Goal: Task Accomplishment & Management: Complete application form

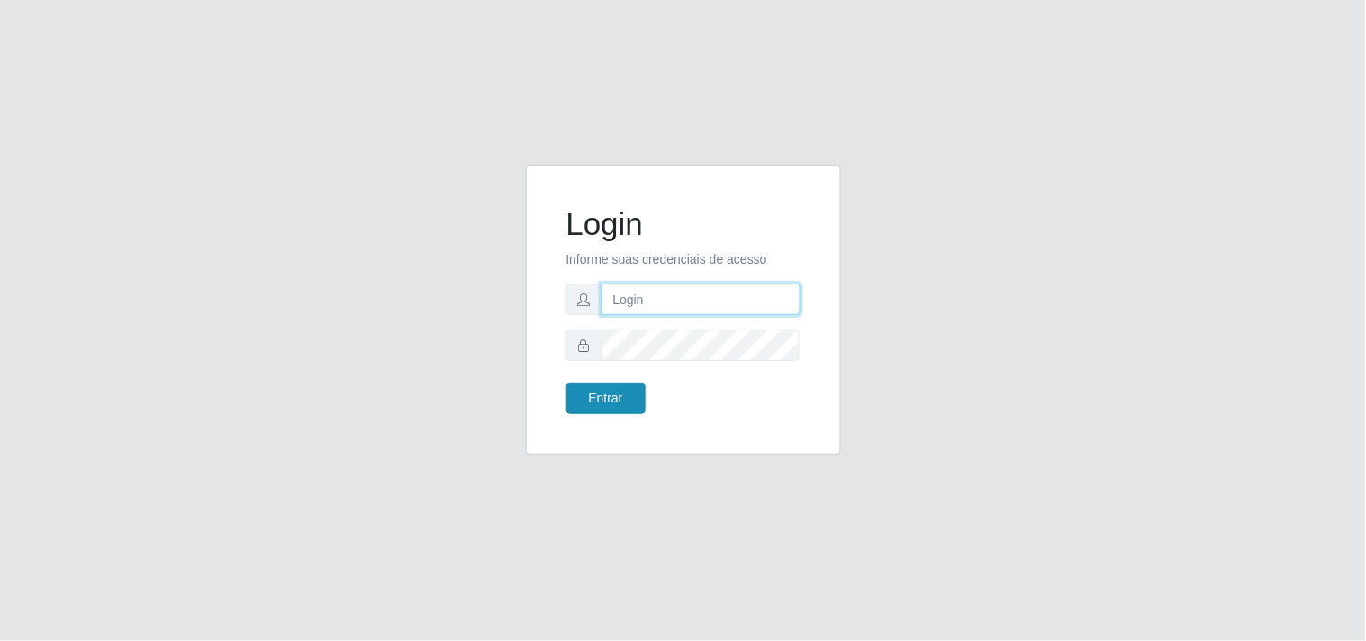
type input "analucia@cestao"
click at [610, 407] on button "Entrar" at bounding box center [605, 399] width 79 height 32
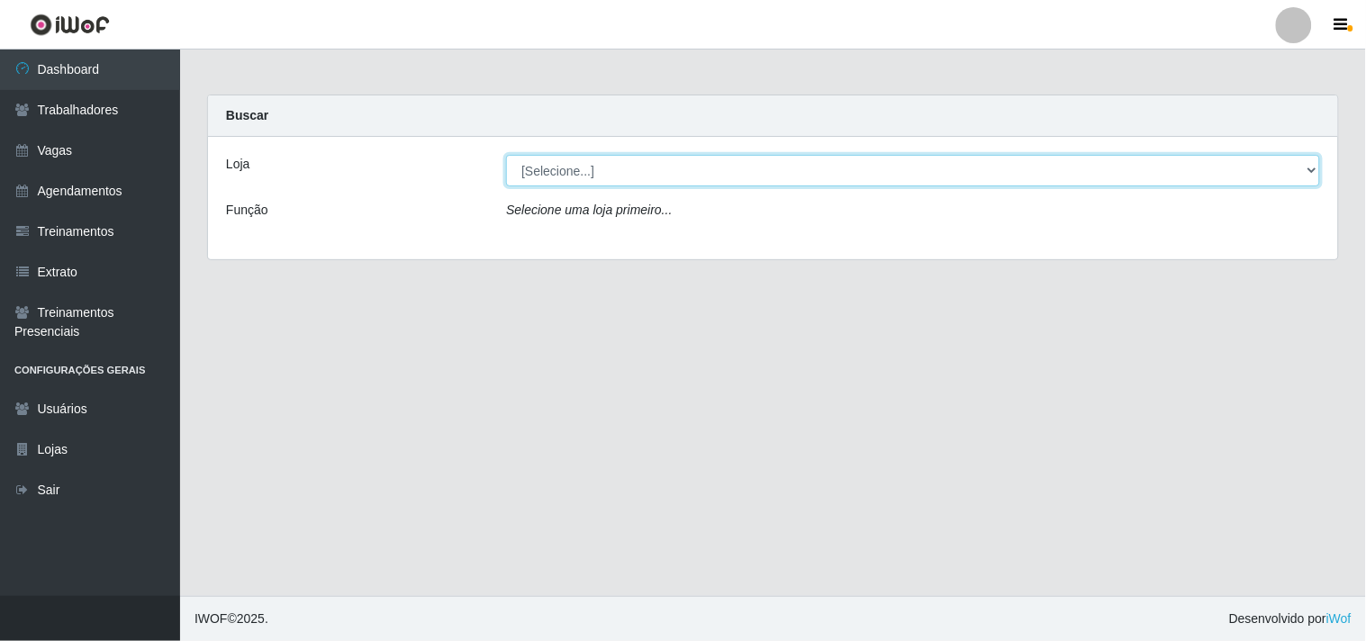
click at [601, 174] on select "[Selecione...] O Cestão - Geisel" at bounding box center [913, 171] width 814 height 32
select select "224"
click at [506, 155] on select "[Selecione...] O Cestão - Geisel" at bounding box center [913, 171] width 814 height 32
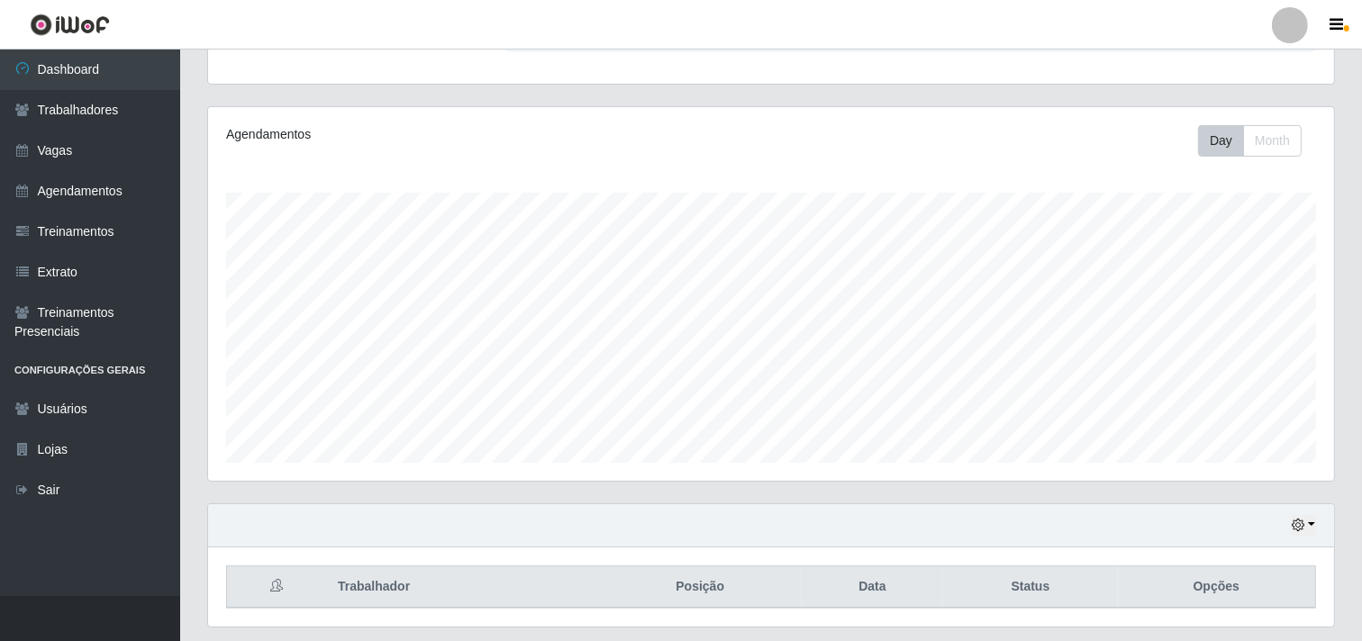
scroll to position [133, 0]
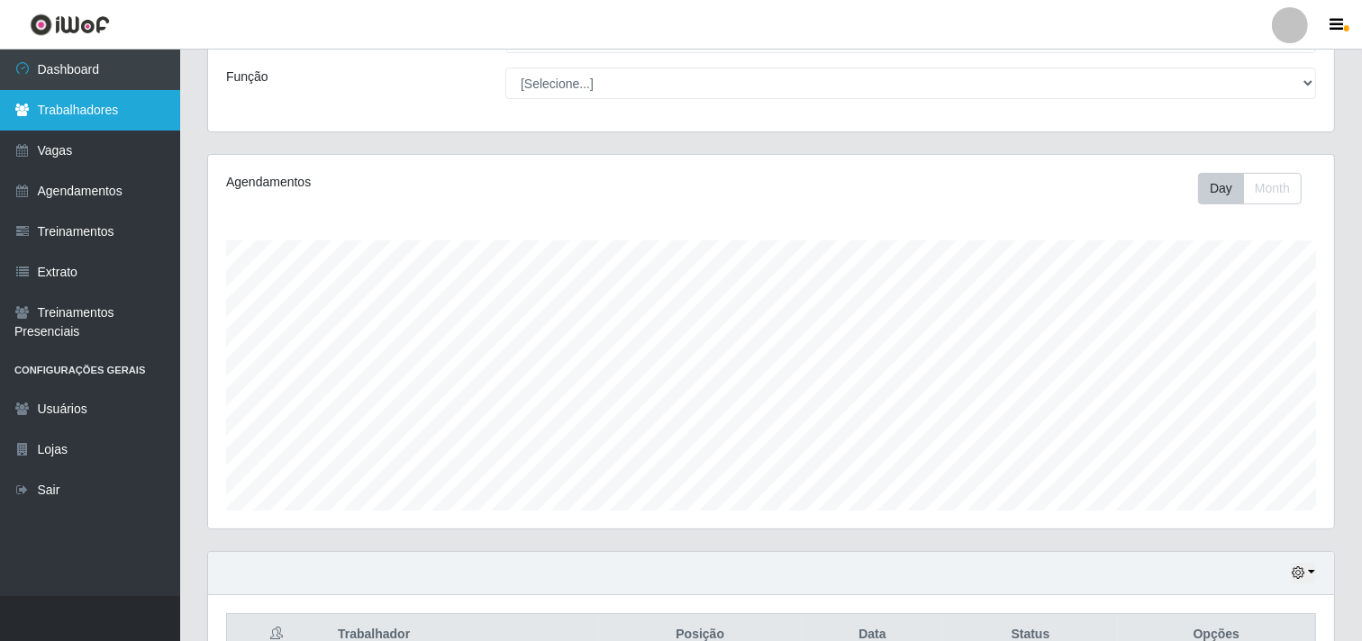
click at [77, 122] on link "Trabalhadores" at bounding box center [90, 110] width 180 height 41
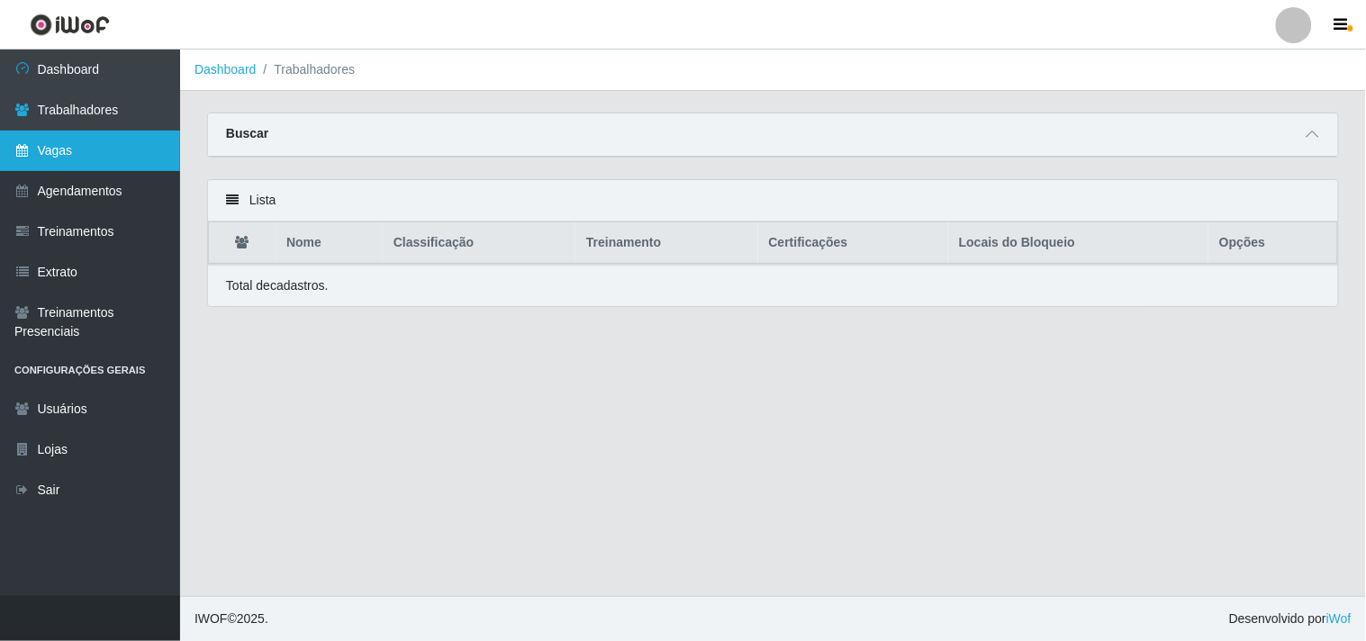
click at [127, 141] on link "Vagas" at bounding box center [90, 151] width 180 height 41
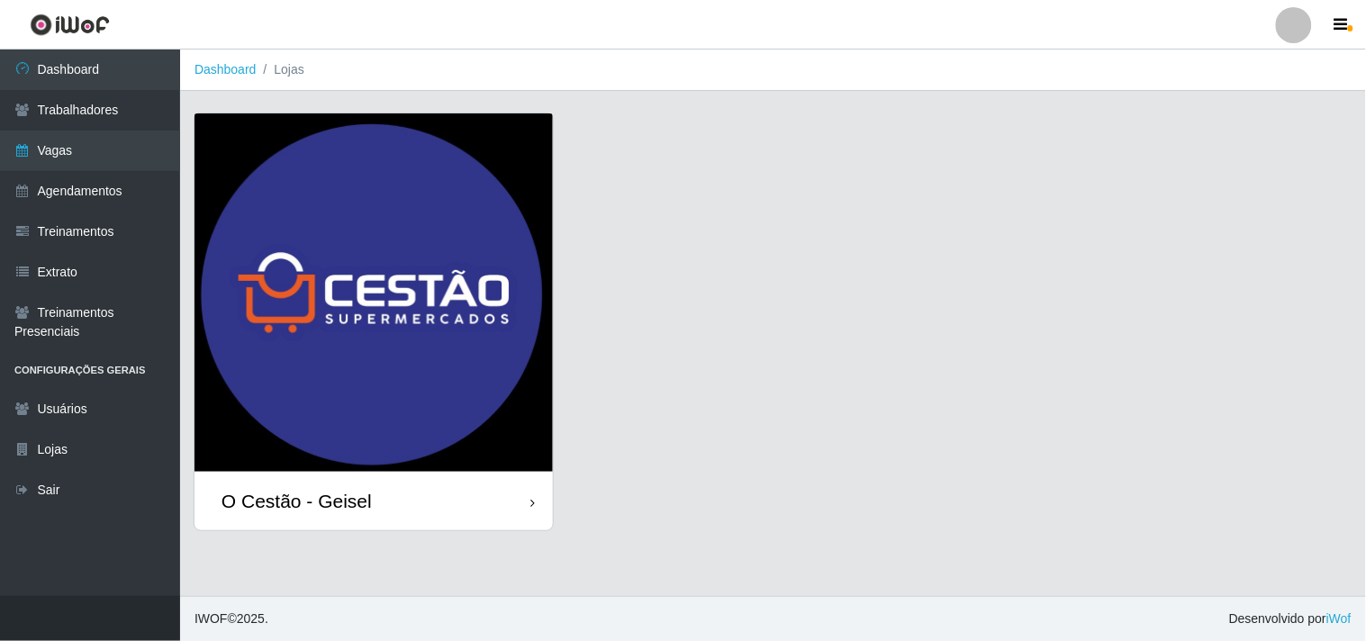
click at [380, 382] on img at bounding box center [374, 292] width 358 height 358
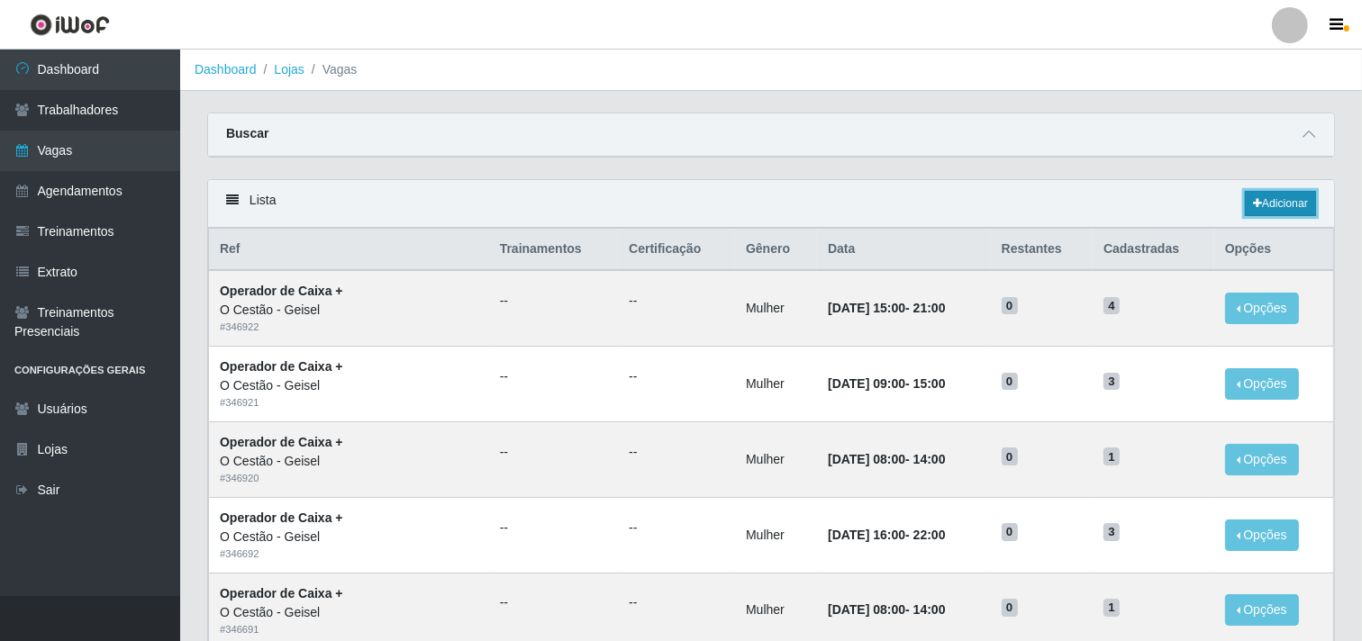
click at [1283, 207] on link "Adicionar" at bounding box center [1280, 203] width 71 height 25
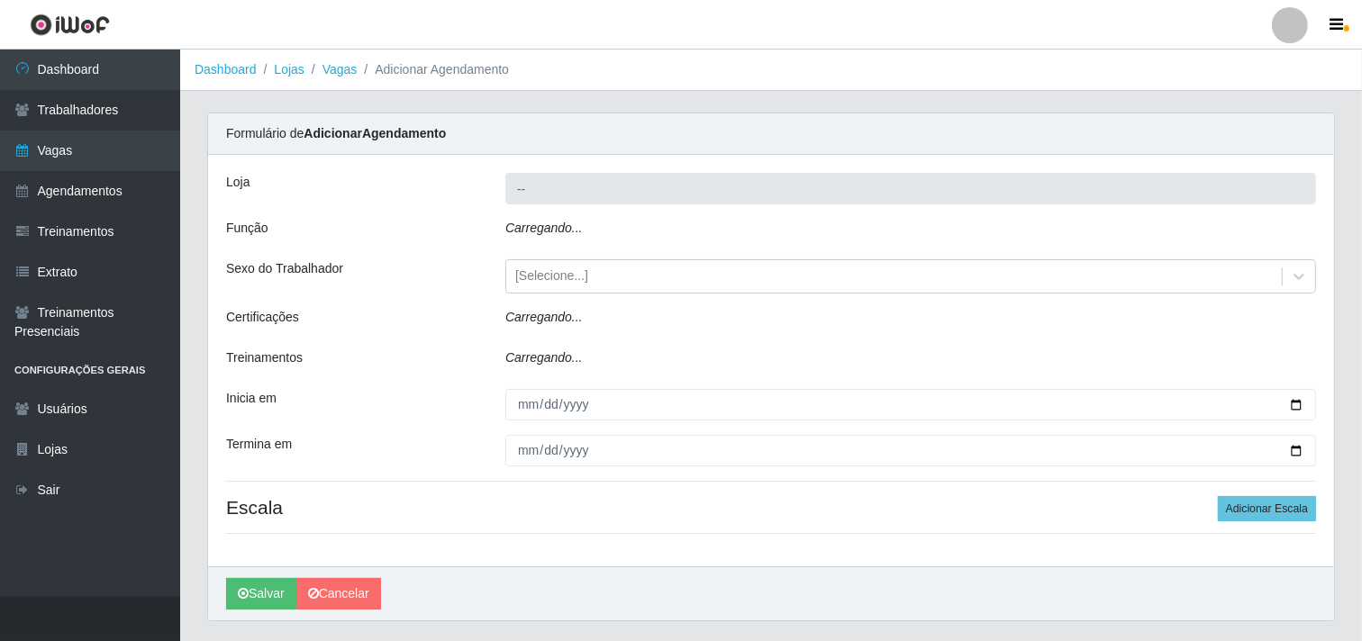
type input "O Cestão - Geisel"
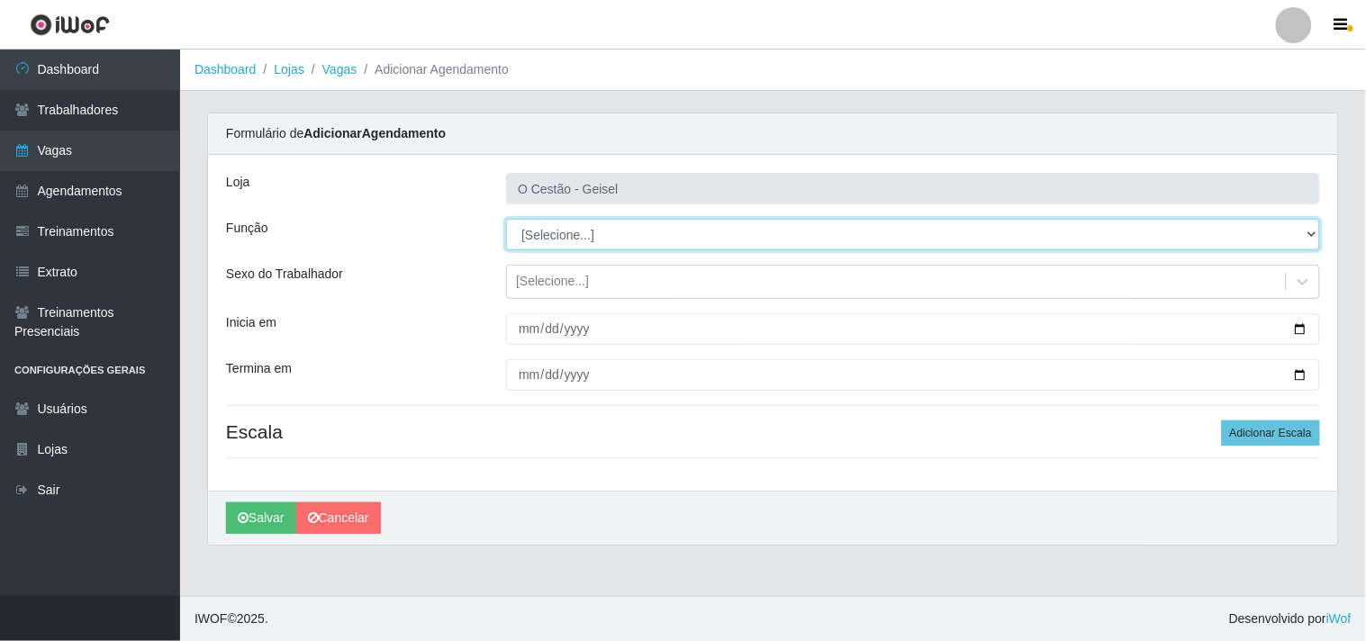
click at [620, 243] on select "[Selecione...] ASG ASG + ASG ++ Auxiliar de Estoque Auxiliar de Estoque + Auxil…" at bounding box center [913, 235] width 814 height 32
select select "22"
click at [506, 219] on select "[Selecione...] ASG ASG + ASG ++ Auxiliar de Estoque Auxiliar de Estoque + Auxil…" at bounding box center [913, 235] width 814 height 32
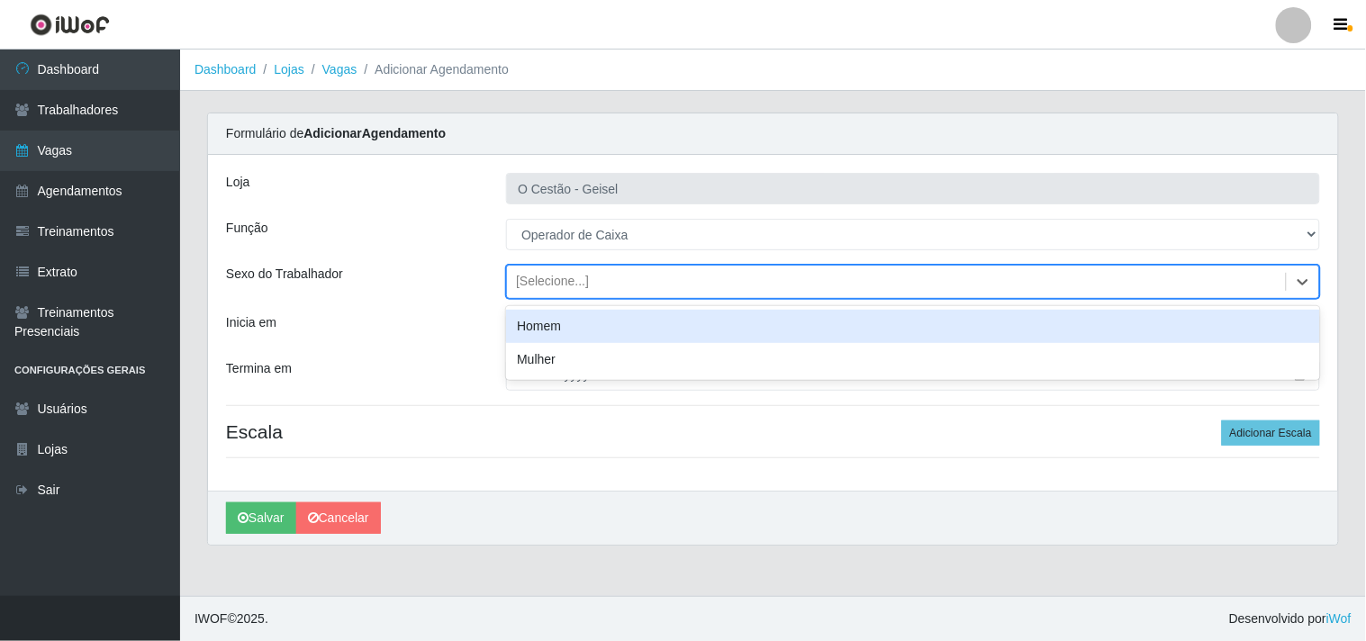
click at [592, 280] on div "[Selecione...]" at bounding box center [896, 282] width 779 height 30
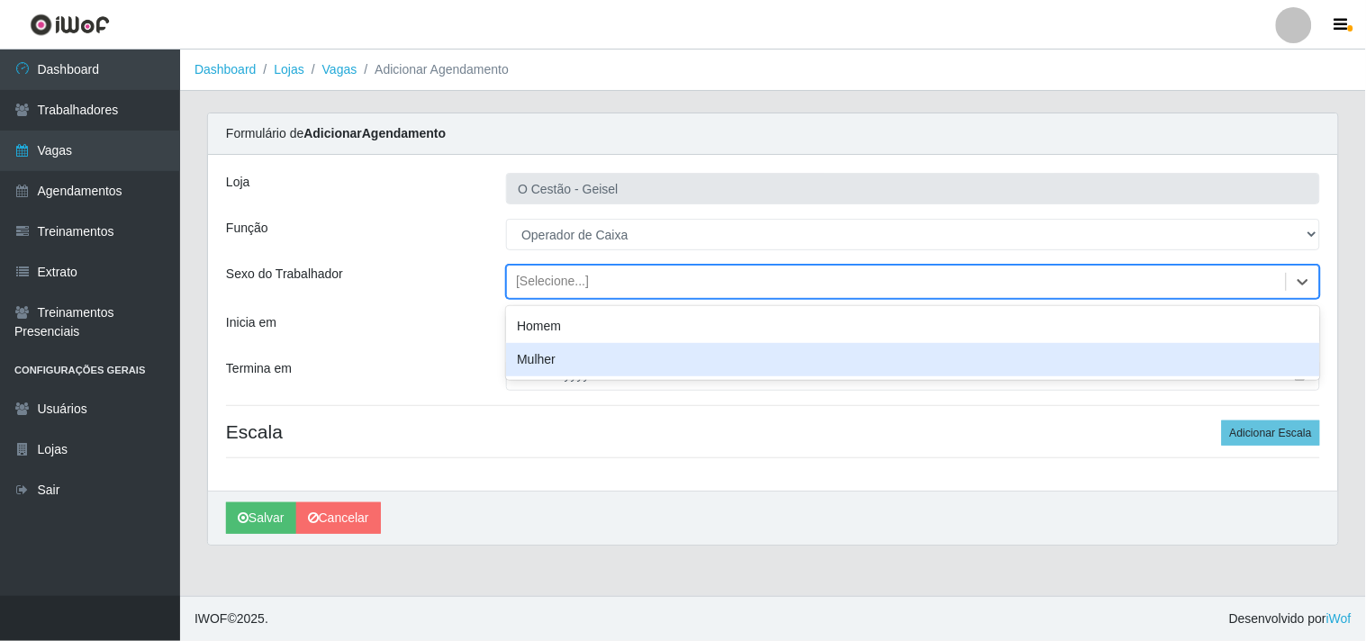
click at [574, 358] on div "Mulher" at bounding box center [913, 359] width 814 height 33
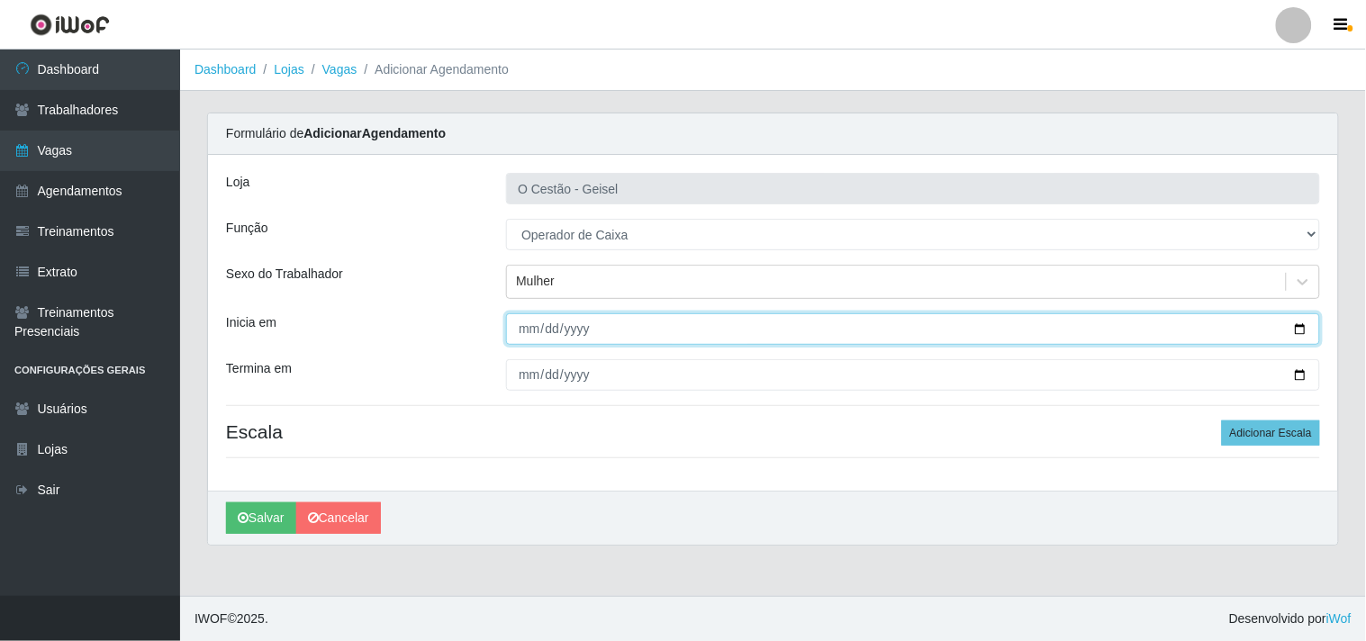
click at [523, 331] on input "Inicia em" at bounding box center [913, 329] width 814 height 32
type input "2025-09-23"
click at [226, 503] on button "Salvar" at bounding box center [261, 519] width 70 height 32
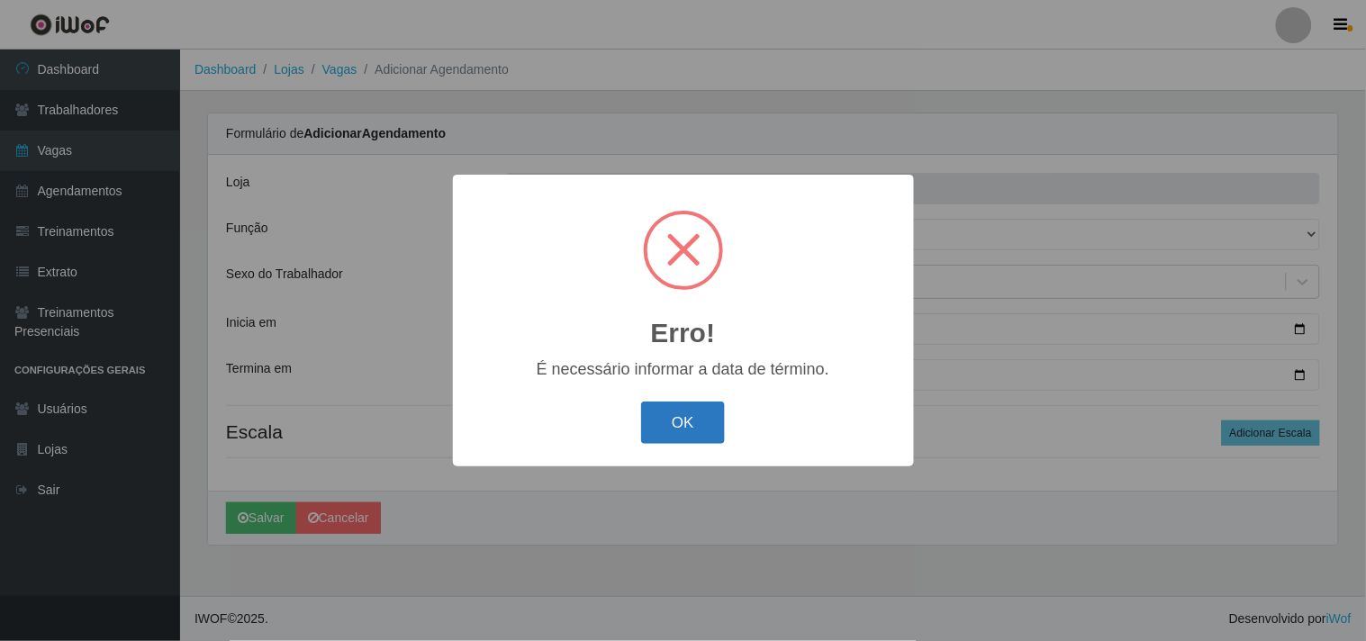
click at [666, 433] on button "OK" at bounding box center [683, 423] width 84 height 42
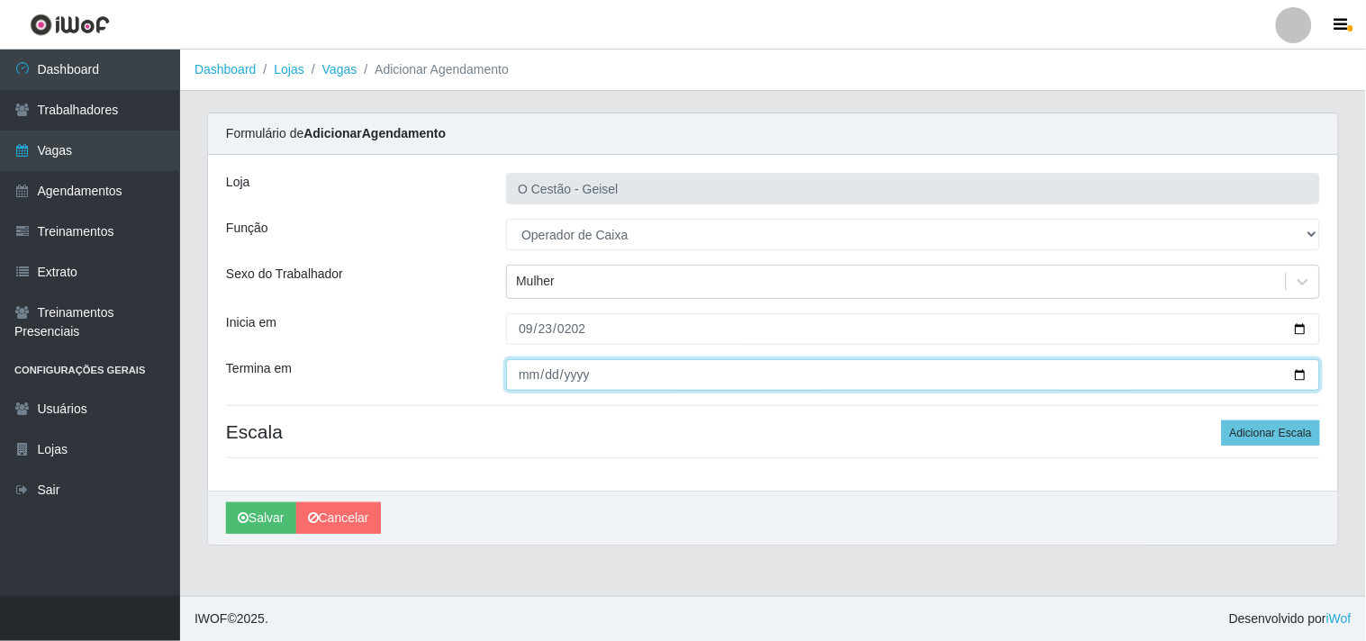
click at [533, 373] on input "Termina em" at bounding box center [913, 375] width 814 height 32
type input "2025-09-23"
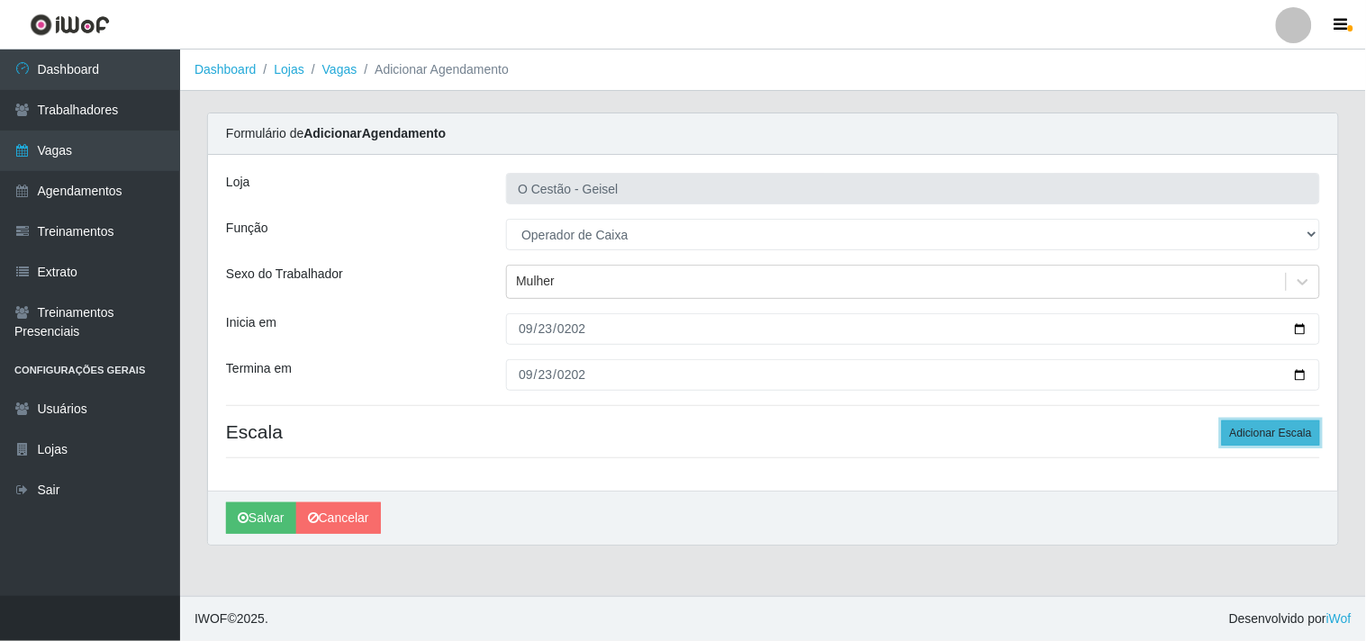
click at [1252, 425] on button "Adicionar Escala" at bounding box center [1271, 433] width 98 height 25
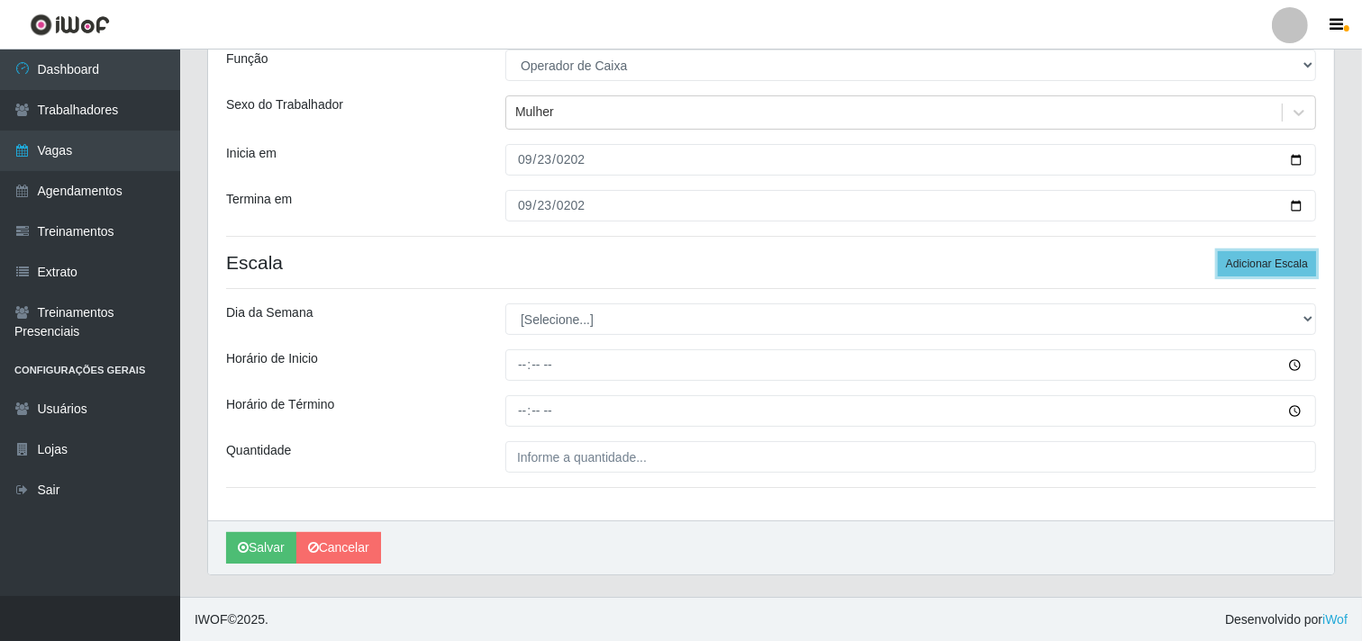
scroll to position [171, 0]
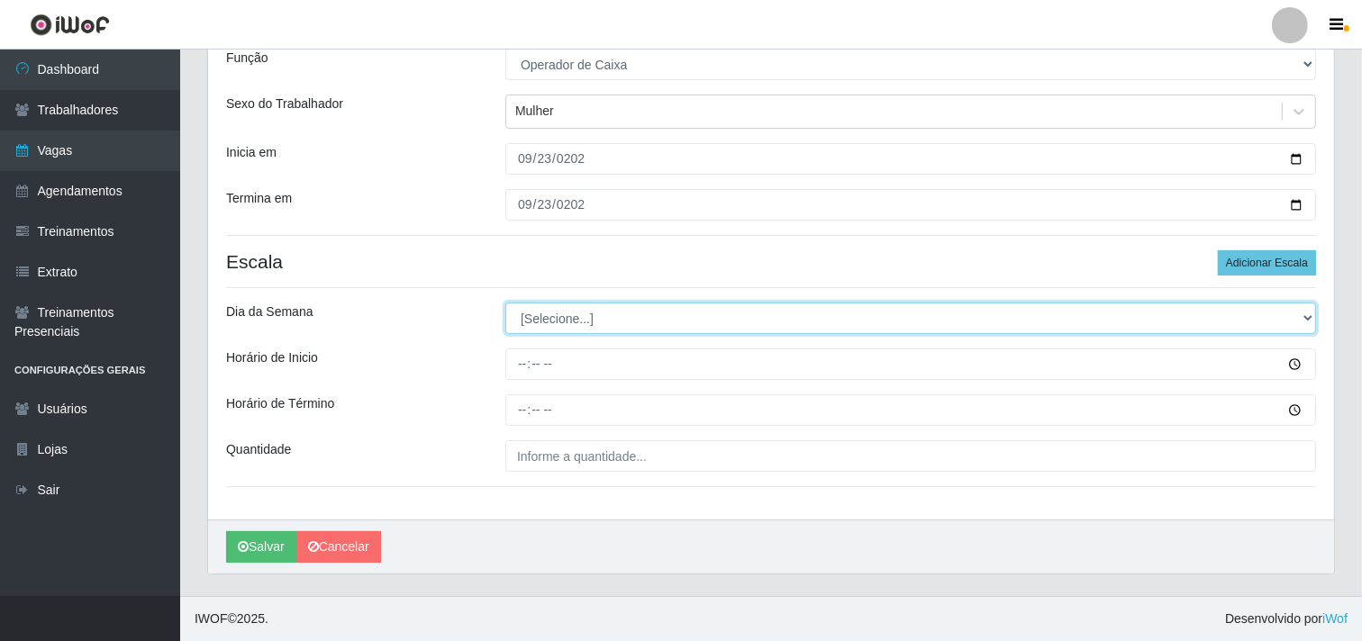
click at [710, 304] on select "[Selecione...] Segunda Terça Quarta Quinta Sexta Sábado Domingo" at bounding box center [910, 319] width 811 height 32
select select "2"
click at [505, 303] on select "[Selecione...] Segunda Terça Quarta Quinta Sexta Sábado Domingo" at bounding box center [910, 319] width 811 height 32
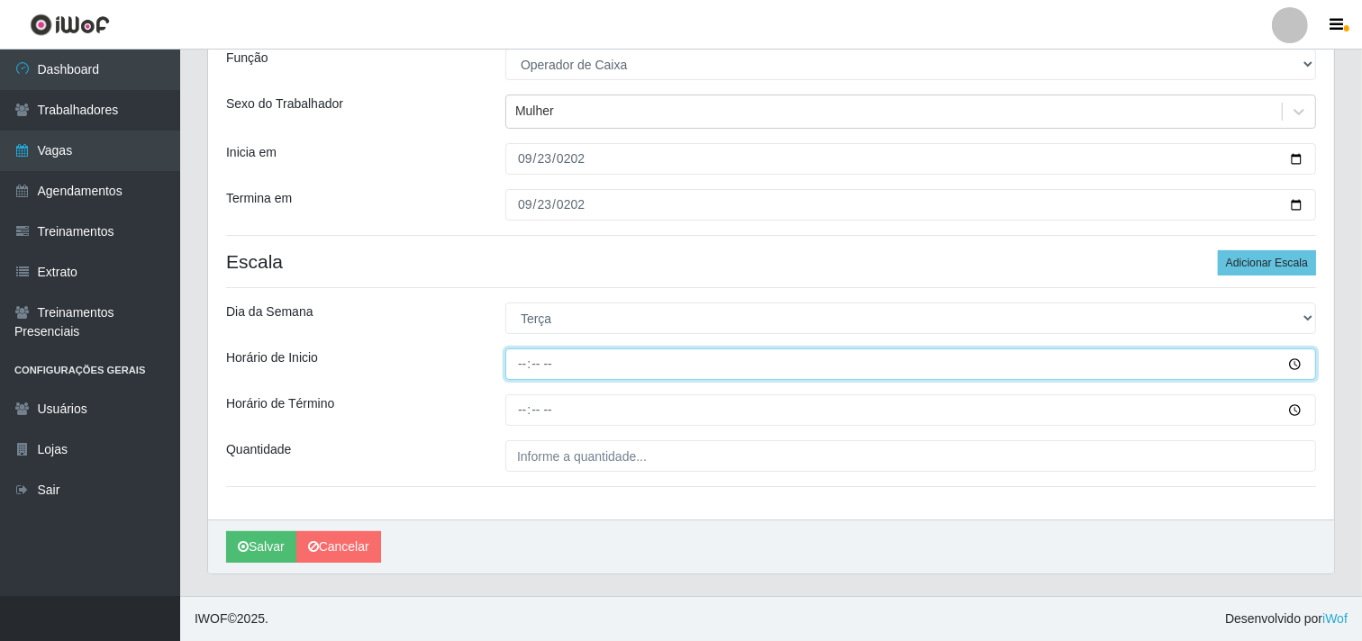
click at [525, 363] on input "Horário de Inicio" at bounding box center [910, 365] width 811 height 32
type input "08:00"
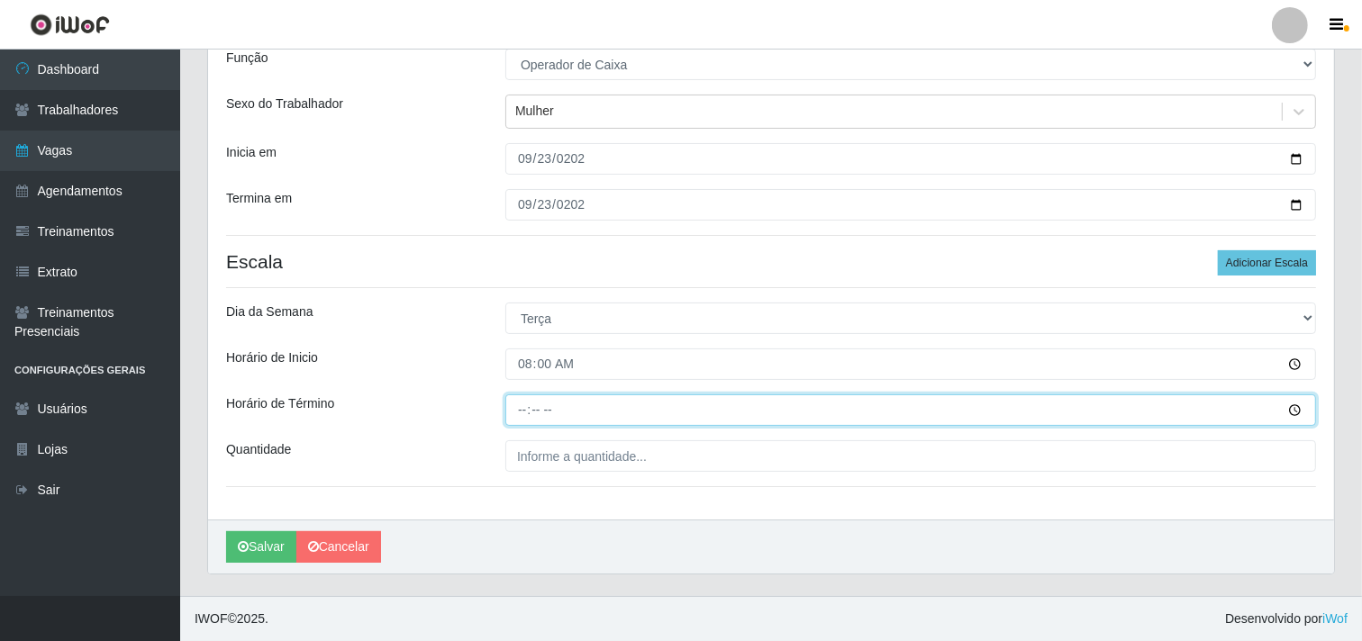
click at [522, 408] on input "Horário de Término" at bounding box center [910, 410] width 811 height 32
type input "14:00"
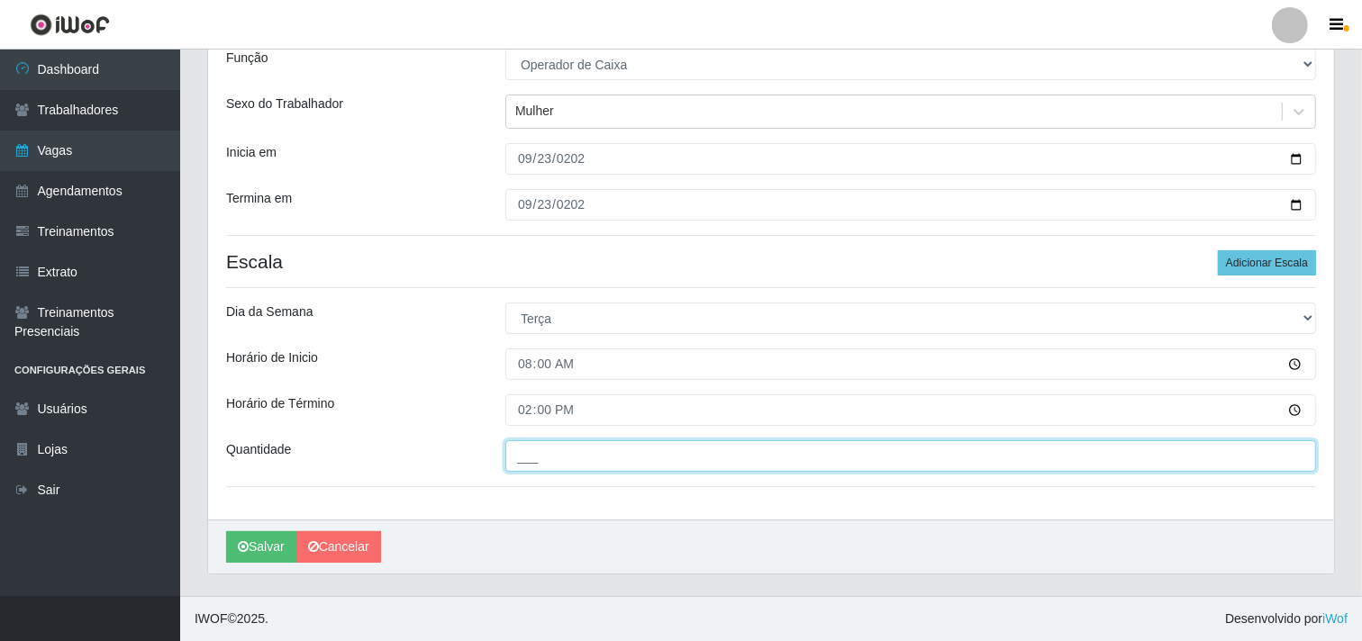
click at [599, 456] on input "___" at bounding box center [910, 456] width 811 height 32
type input "1__"
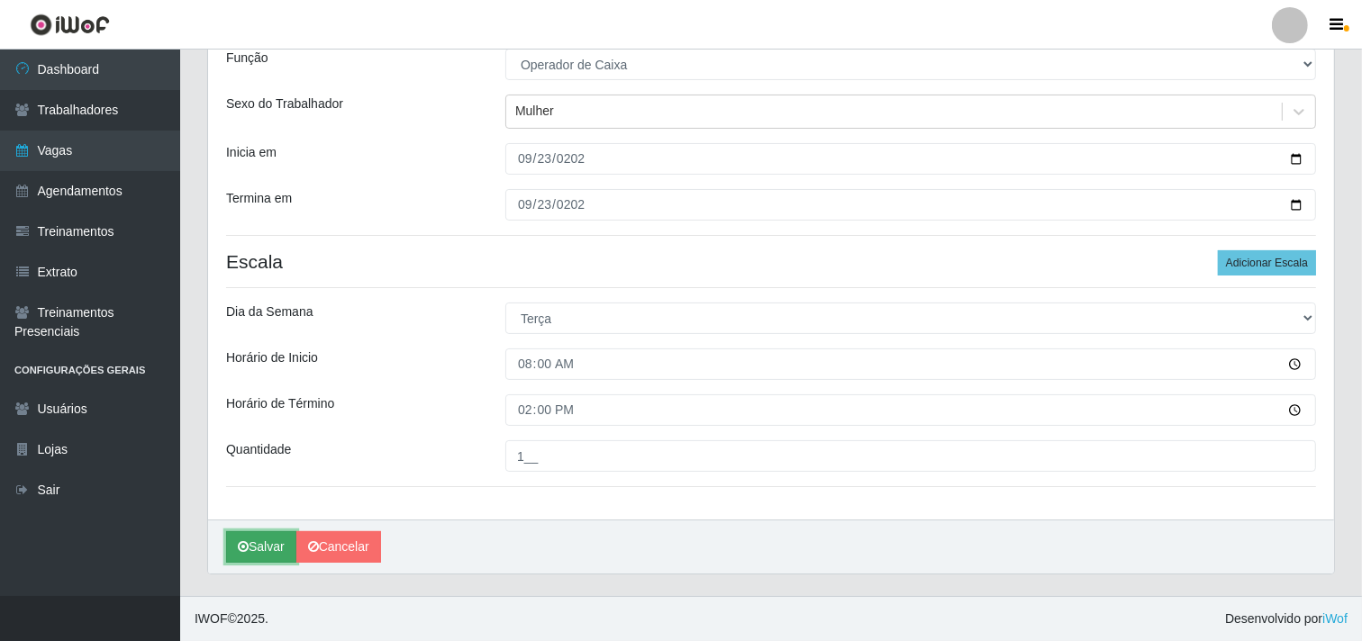
click at [249, 556] on button "Salvar" at bounding box center [261, 547] width 70 height 32
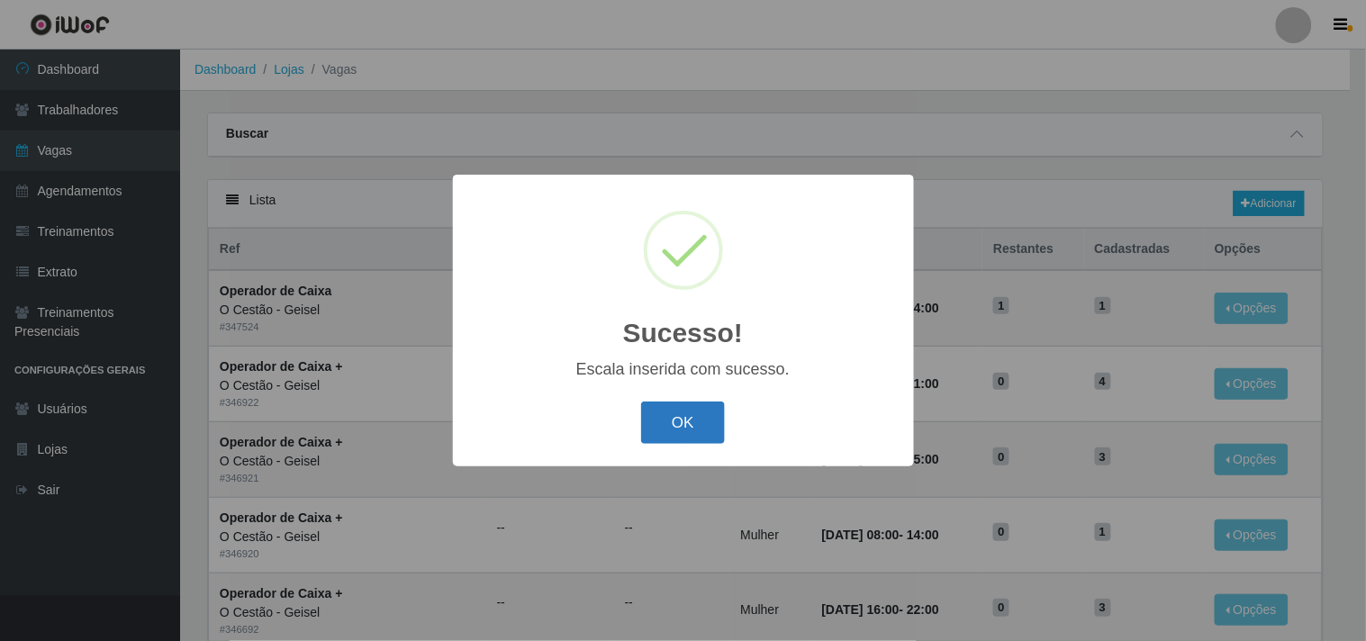
click at [678, 438] on button "OK" at bounding box center [683, 423] width 84 height 42
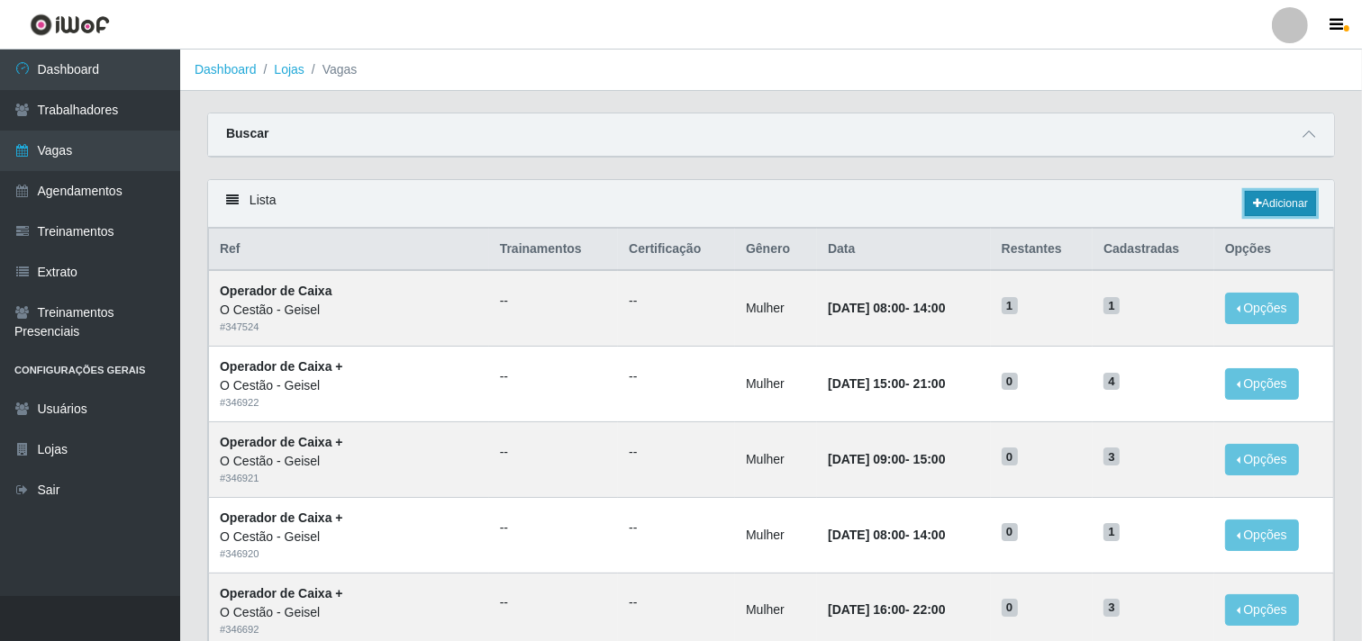
click at [1264, 200] on link "Adicionar" at bounding box center [1280, 203] width 71 height 25
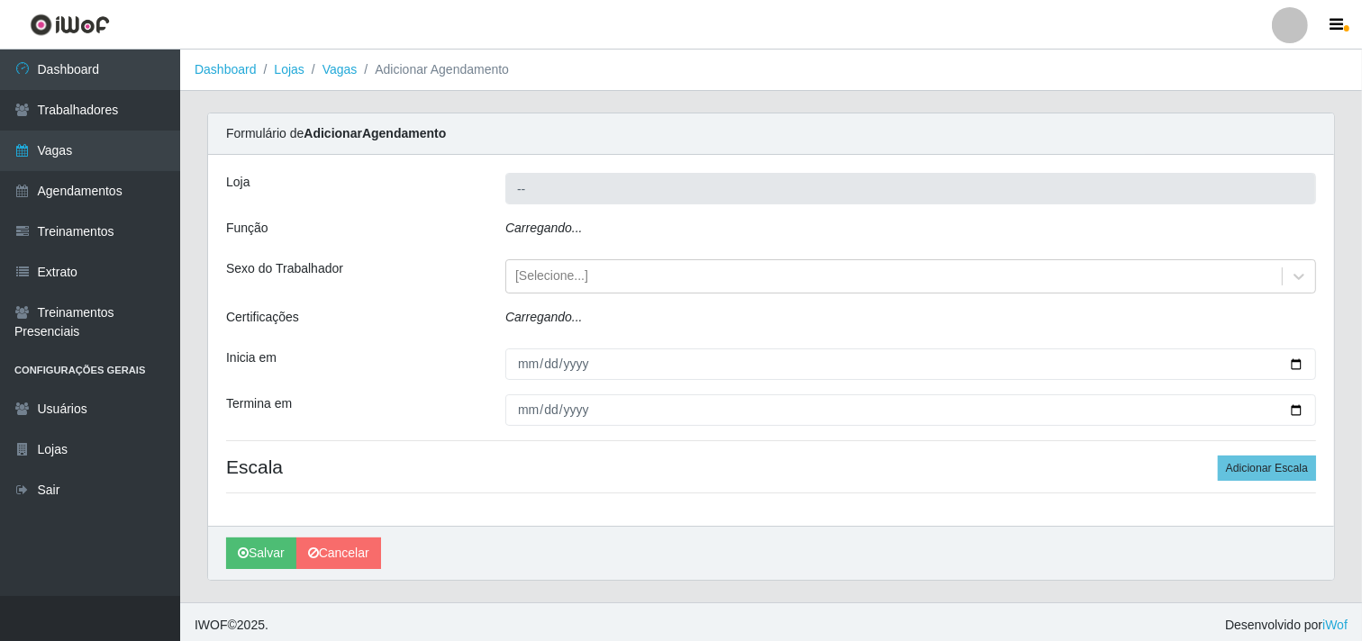
type input "O Cestão - Geisel"
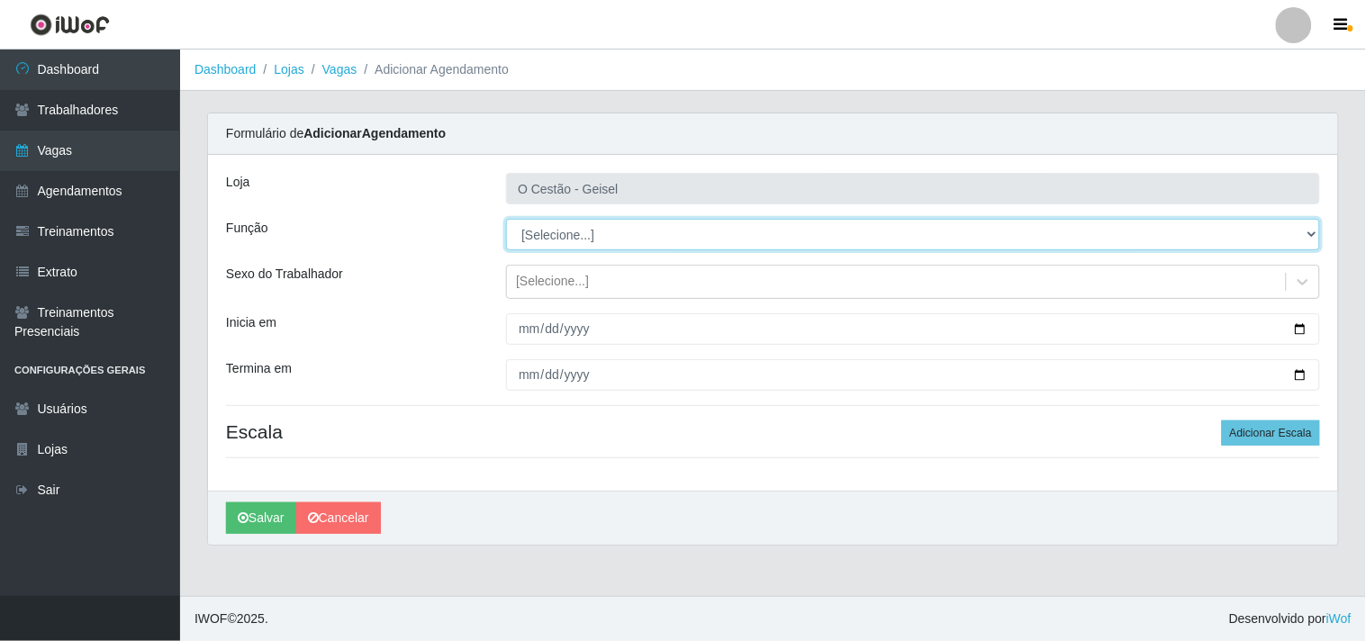
click at [585, 241] on select "[Selecione...] ASG ASG + ASG ++ Auxiliar de Estoque Auxiliar de Estoque + Auxil…" at bounding box center [913, 235] width 814 height 32
select select "22"
click at [506, 219] on select "[Selecione...] ASG ASG + ASG ++ Auxiliar de Estoque Auxiliar de Estoque + Auxil…" at bounding box center [913, 235] width 814 height 32
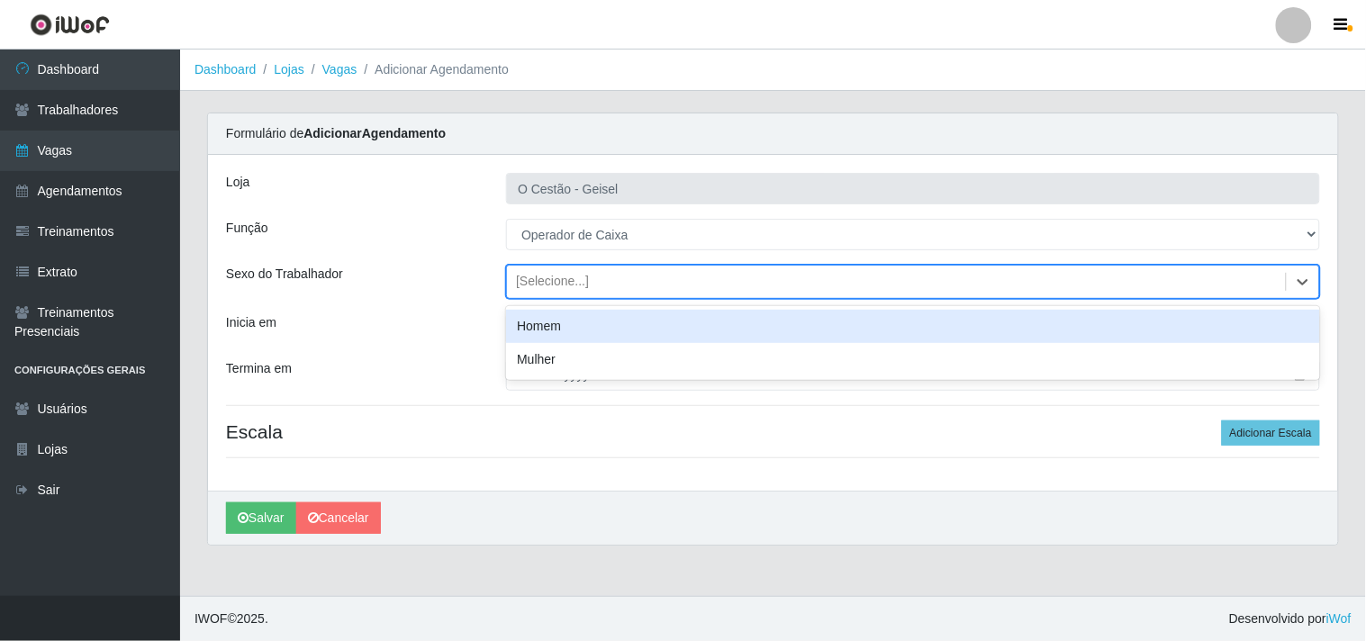
click at [590, 279] on div "[Selecione...]" at bounding box center [896, 282] width 779 height 30
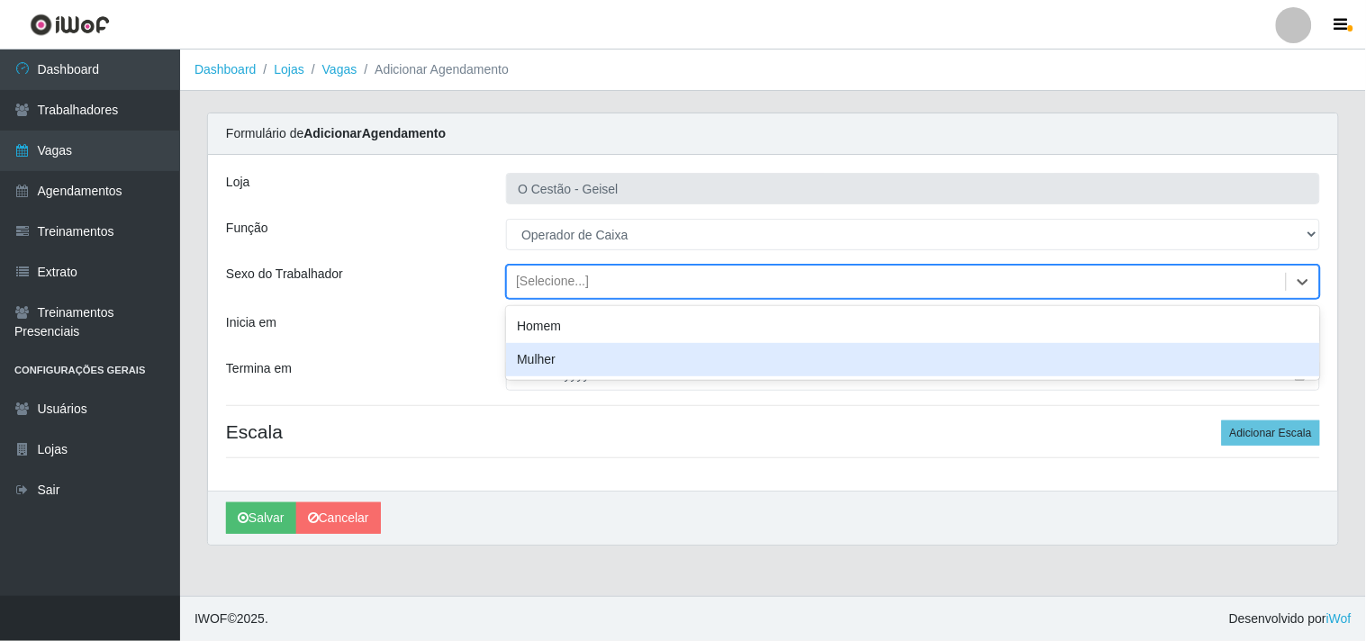
click at [555, 356] on div "Mulher" at bounding box center [913, 359] width 814 height 33
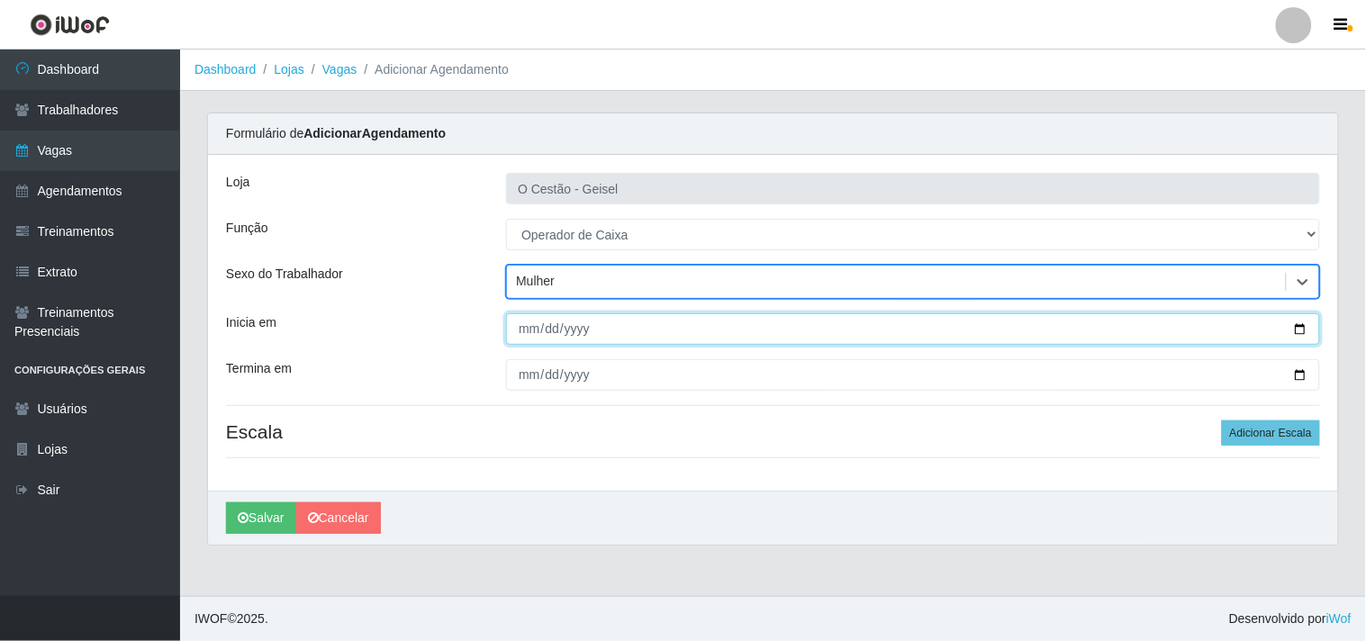
click at [521, 329] on input "Inicia em" at bounding box center [913, 329] width 814 height 32
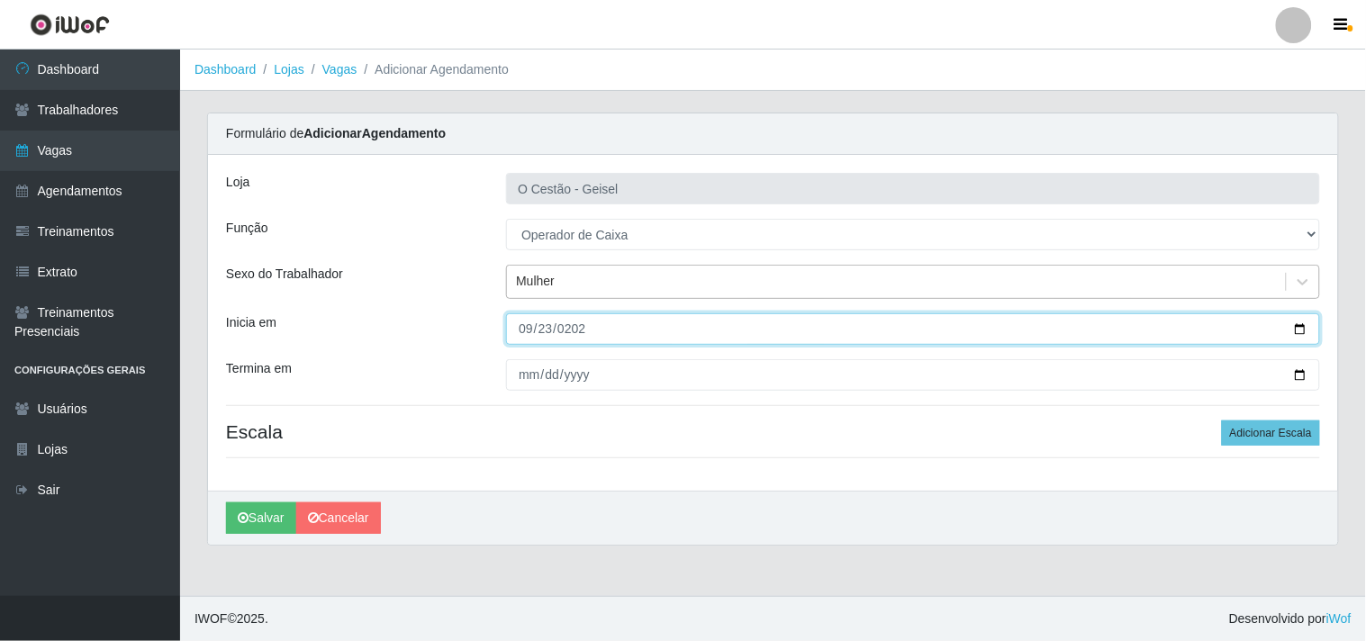
type input "2025-09-23"
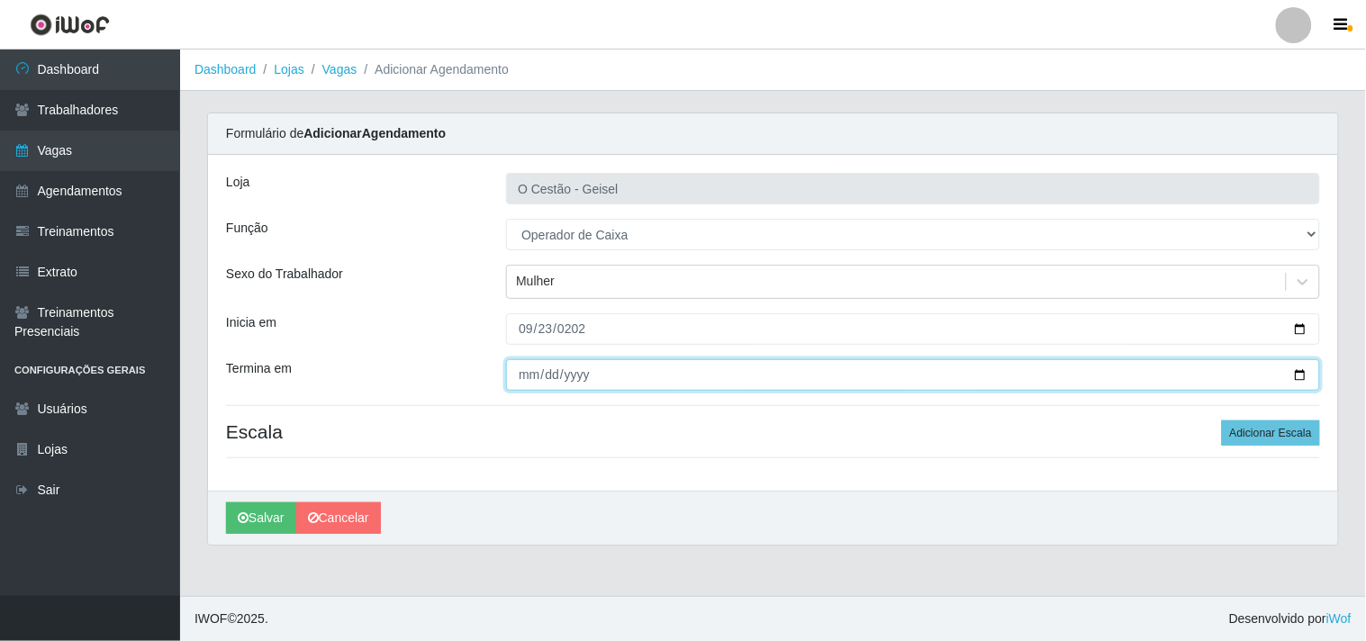
click at [521, 376] on input "Termina em" at bounding box center [913, 375] width 814 height 32
type input "2025-09-23"
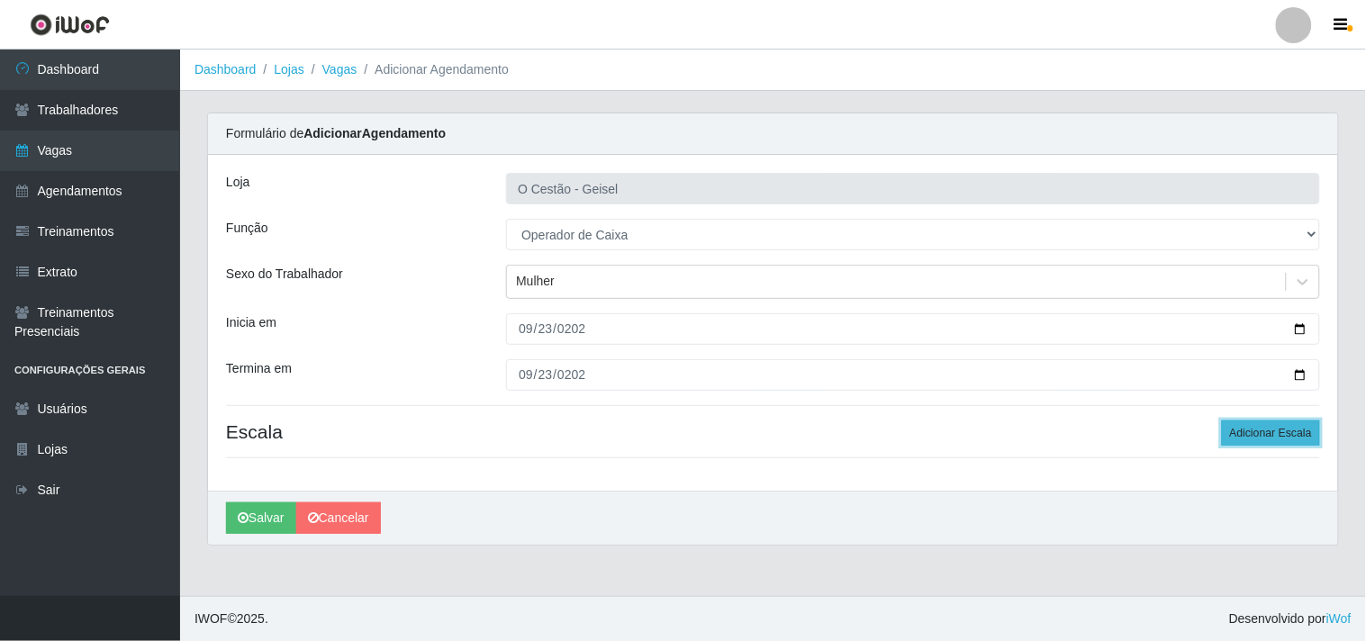
click at [1281, 421] on button "Adicionar Escala" at bounding box center [1271, 433] width 98 height 25
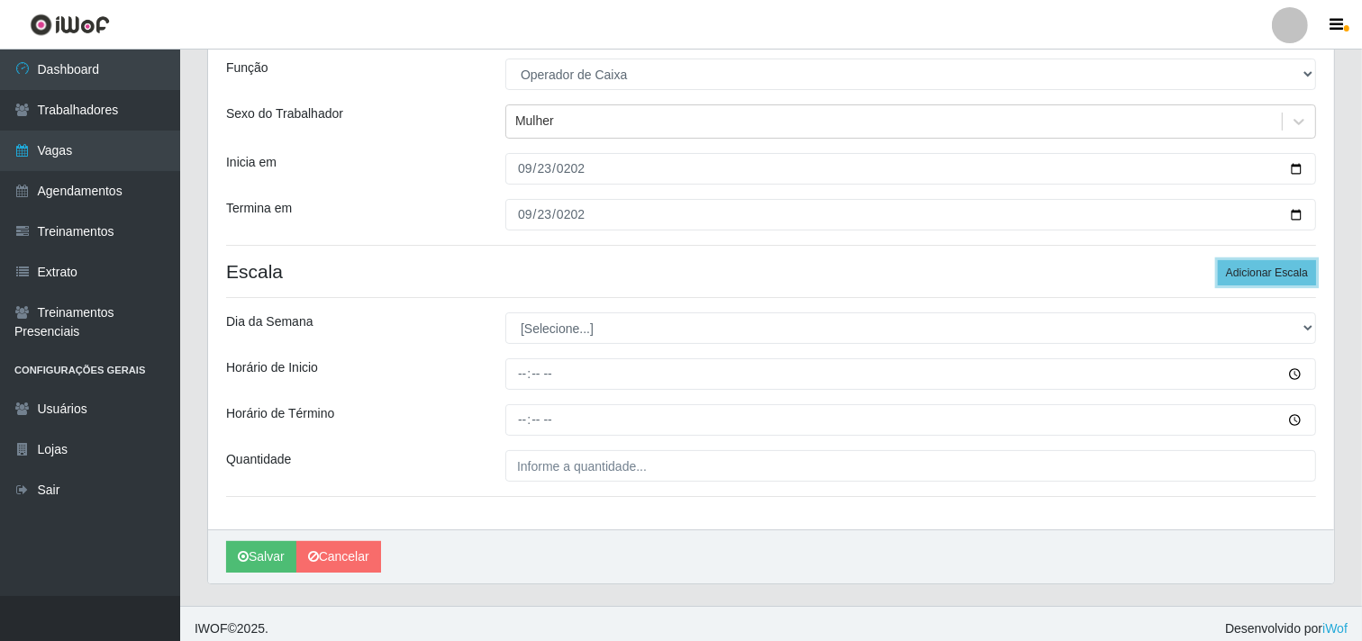
scroll to position [171, 0]
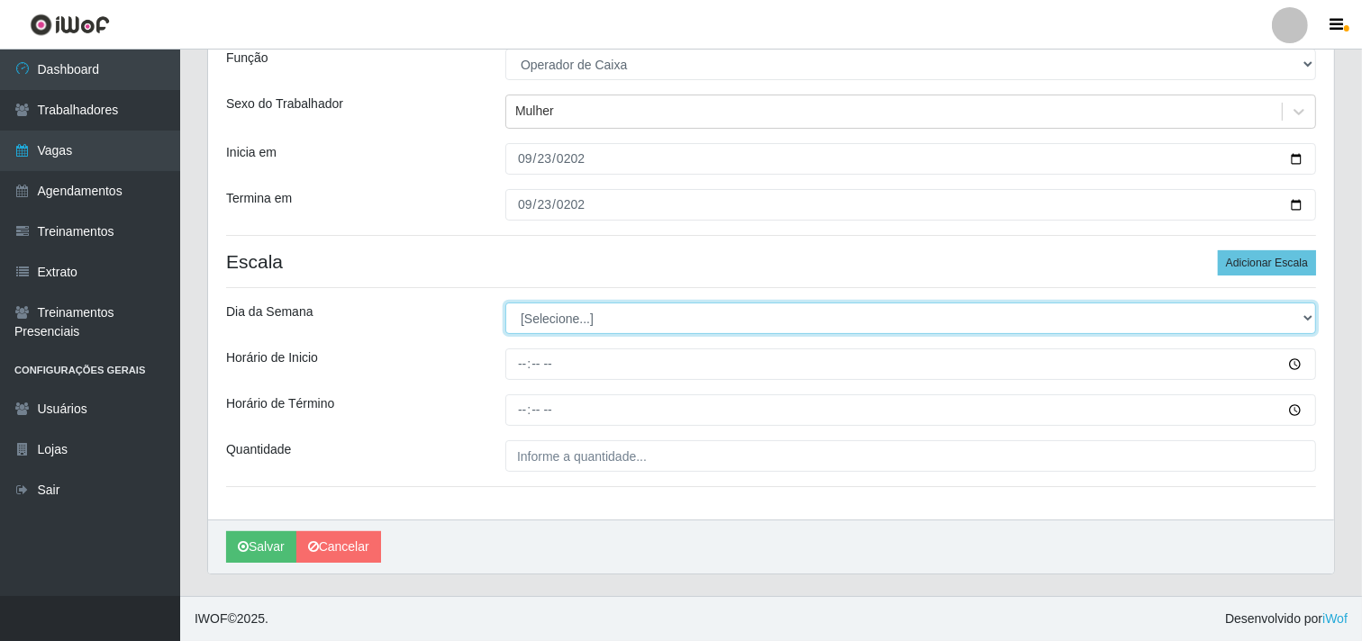
click at [793, 319] on select "[Selecione...] Segunda Terça Quarta Quinta Sexta Sábado Domingo" at bounding box center [910, 319] width 811 height 32
select select "2"
click at [505, 303] on select "[Selecione...] Segunda Terça Quarta Quinta Sexta Sábado Domingo" at bounding box center [910, 319] width 811 height 32
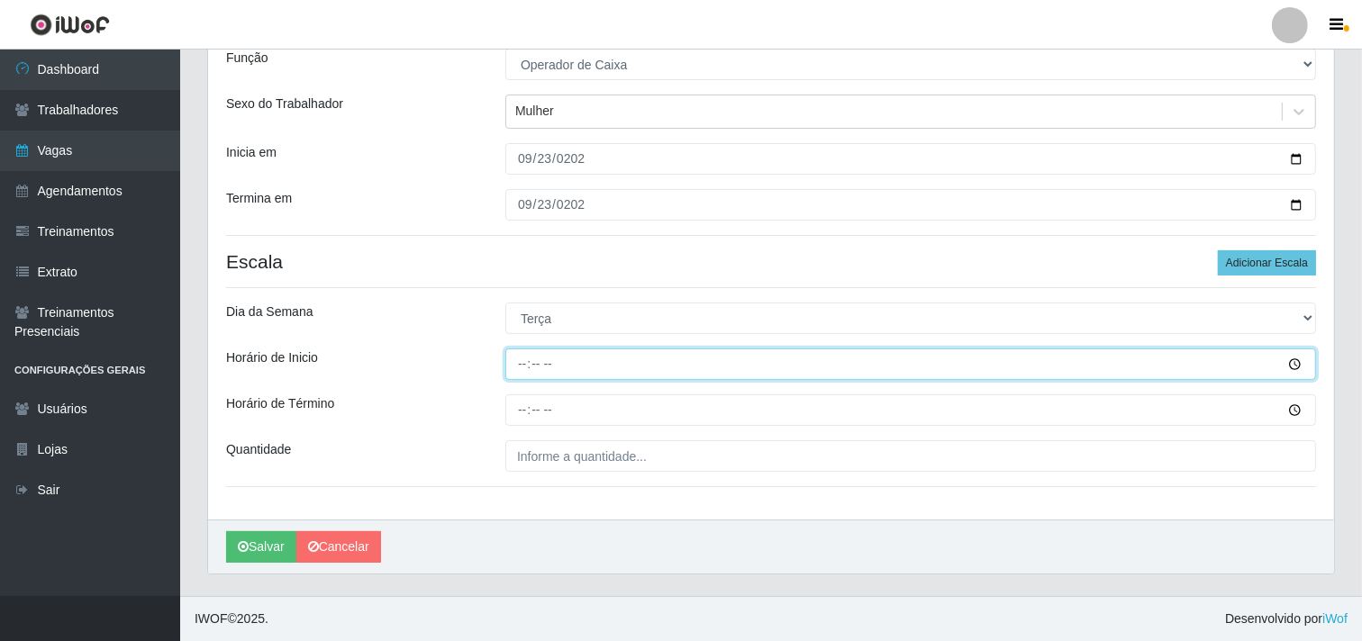
click at [522, 369] on input "Horário de Inicio" at bounding box center [910, 365] width 811 height 32
type input "16:00"
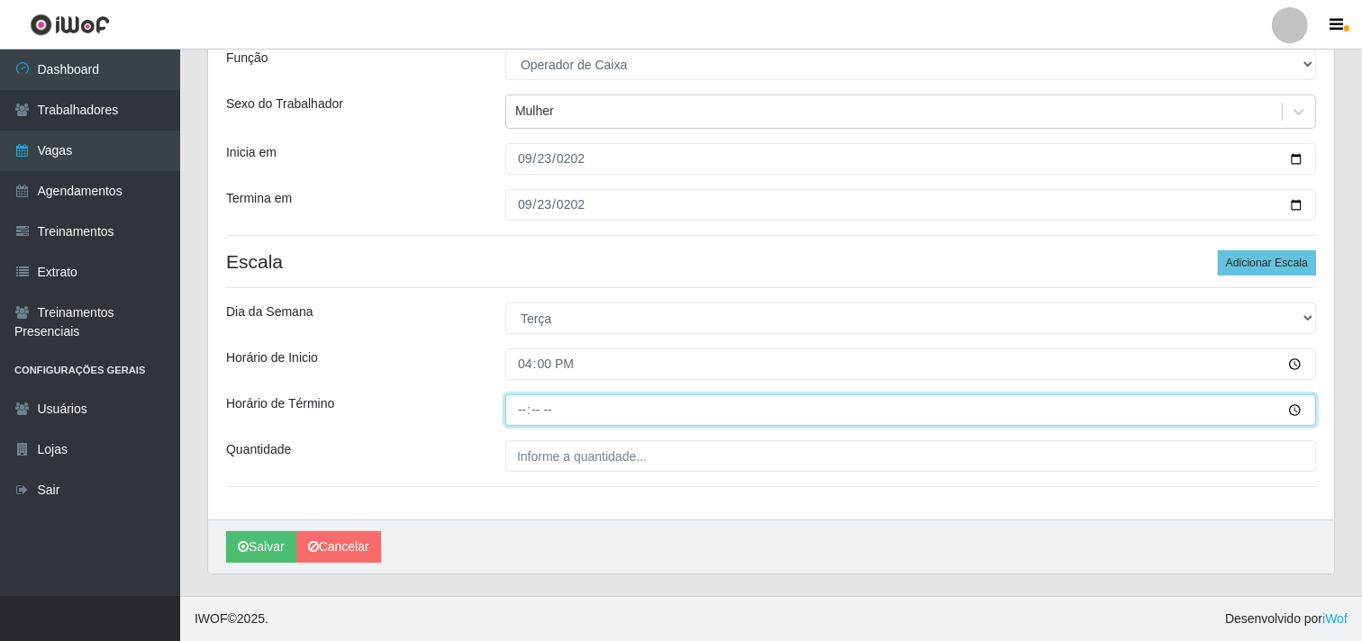
click at [521, 414] on input "Horário de Término" at bounding box center [910, 410] width 811 height 32
type input "22:00"
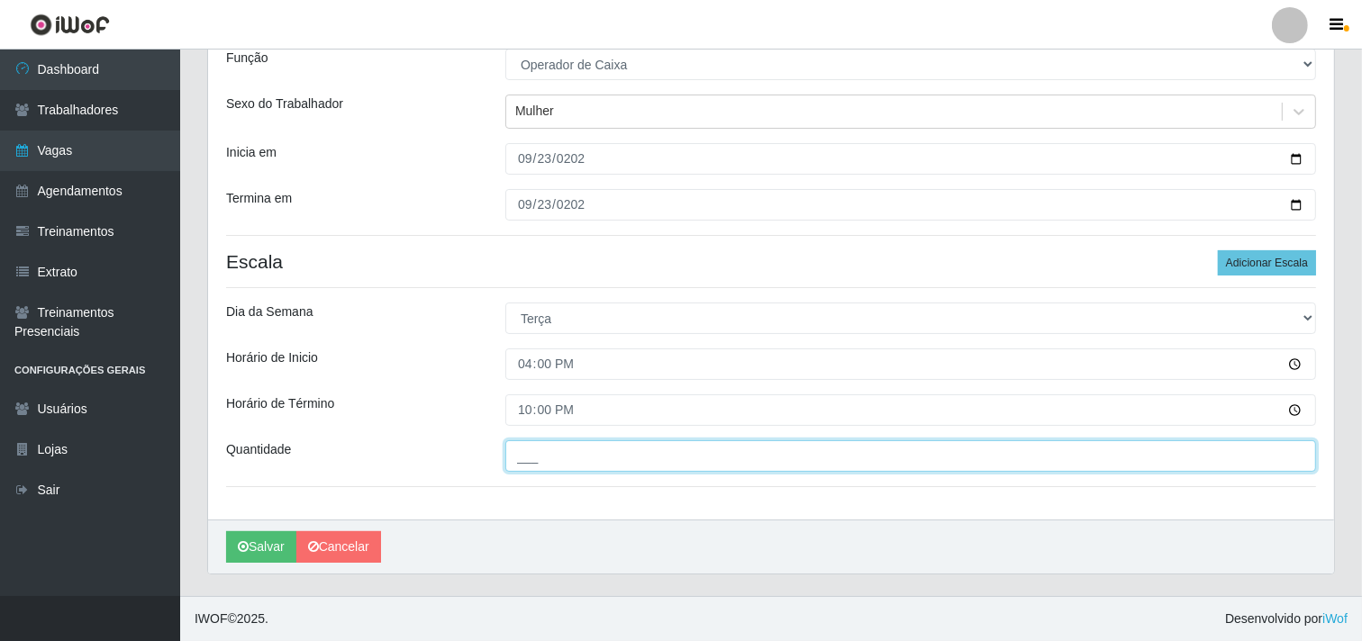
click at [661, 456] on input "___" at bounding box center [910, 456] width 811 height 32
type input "2__"
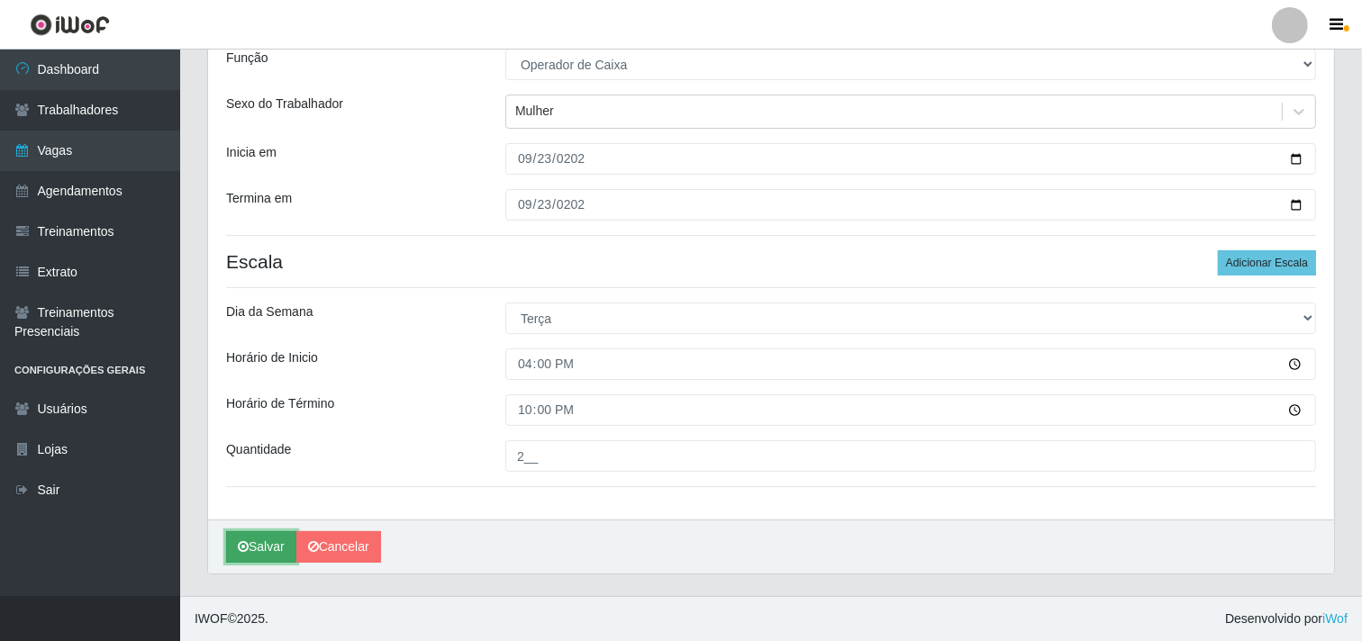
click at [271, 537] on button "Salvar" at bounding box center [261, 547] width 70 height 32
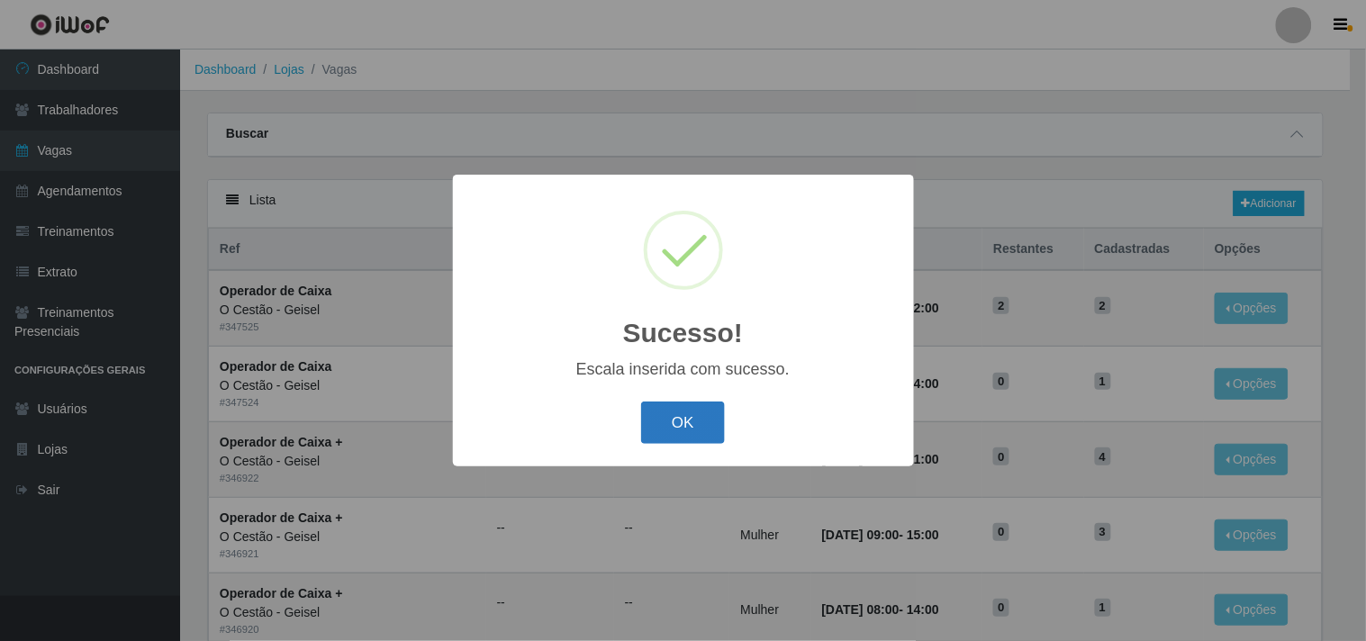
click at [663, 412] on button "OK" at bounding box center [683, 423] width 84 height 42
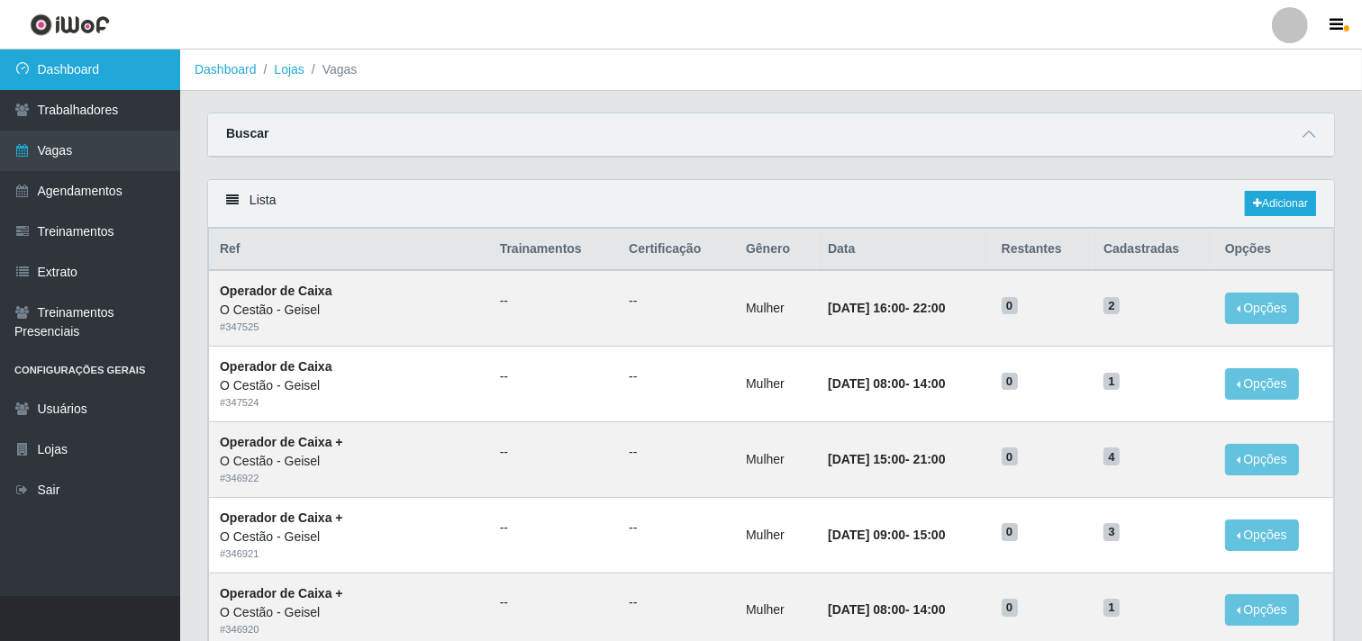
click at [118, 68] on link "Dashboard" at bounding box center [90, 70] width 180 height 41
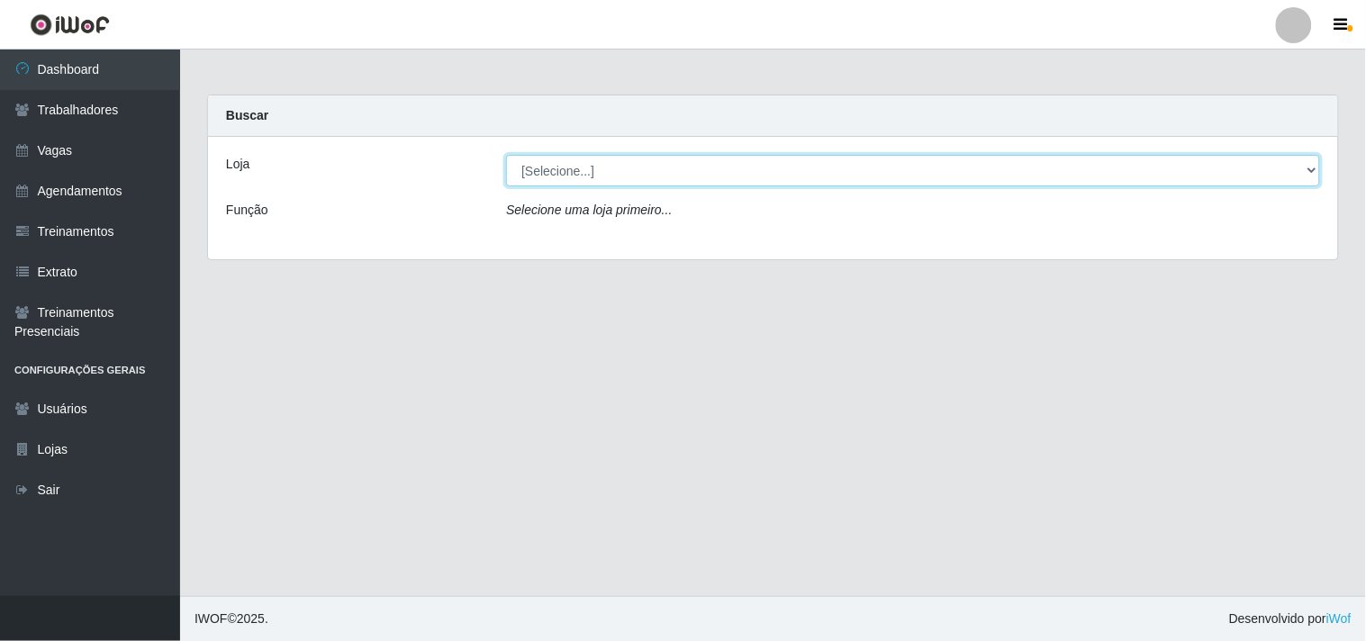
click at [545, 176] on select "[Selecione...] O Cestão - Geisel" at bounding box center [913, 171] width 814 height 32
select select "224"
click at [506, 155] on select "[Selecione...] O Cestão - Geisel" at bounding box center [913, 171] width 814 height 32
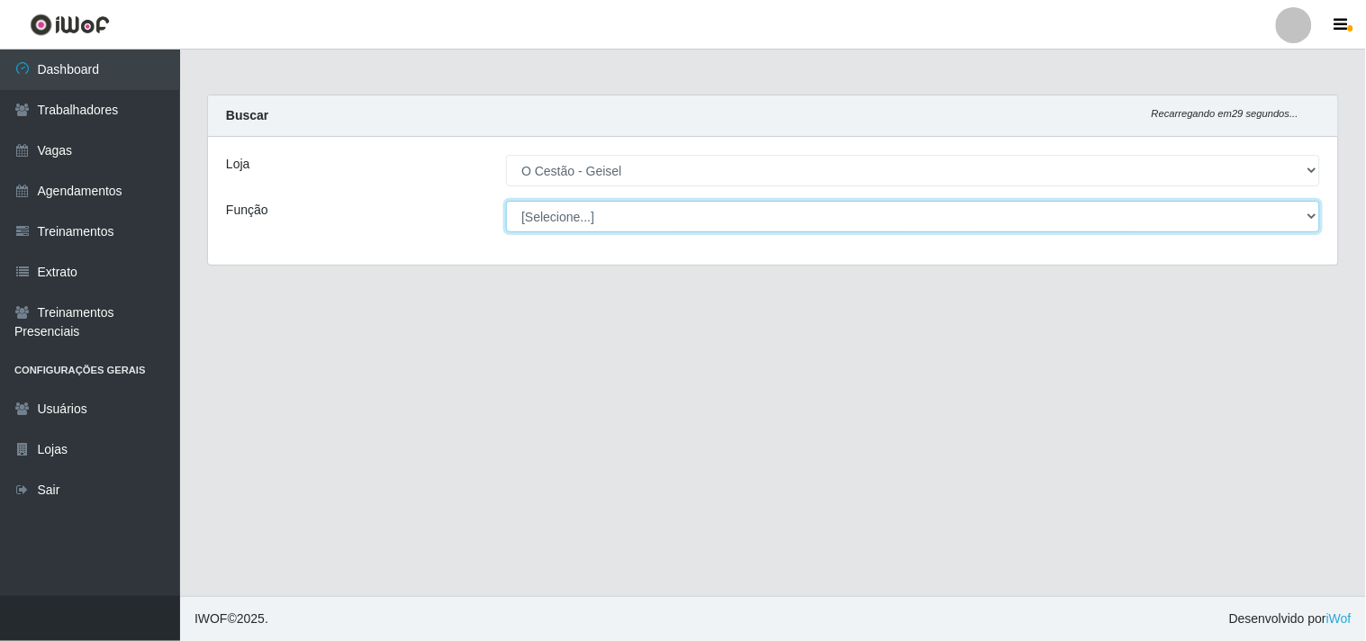
click at [548, 225] on select "[Selecione...] ASG ASG + ASG ++ Auxiliar de Estoque Auxiliar de Estoque + Auxil…" at bounding box center [913, 217] width 814 height 32
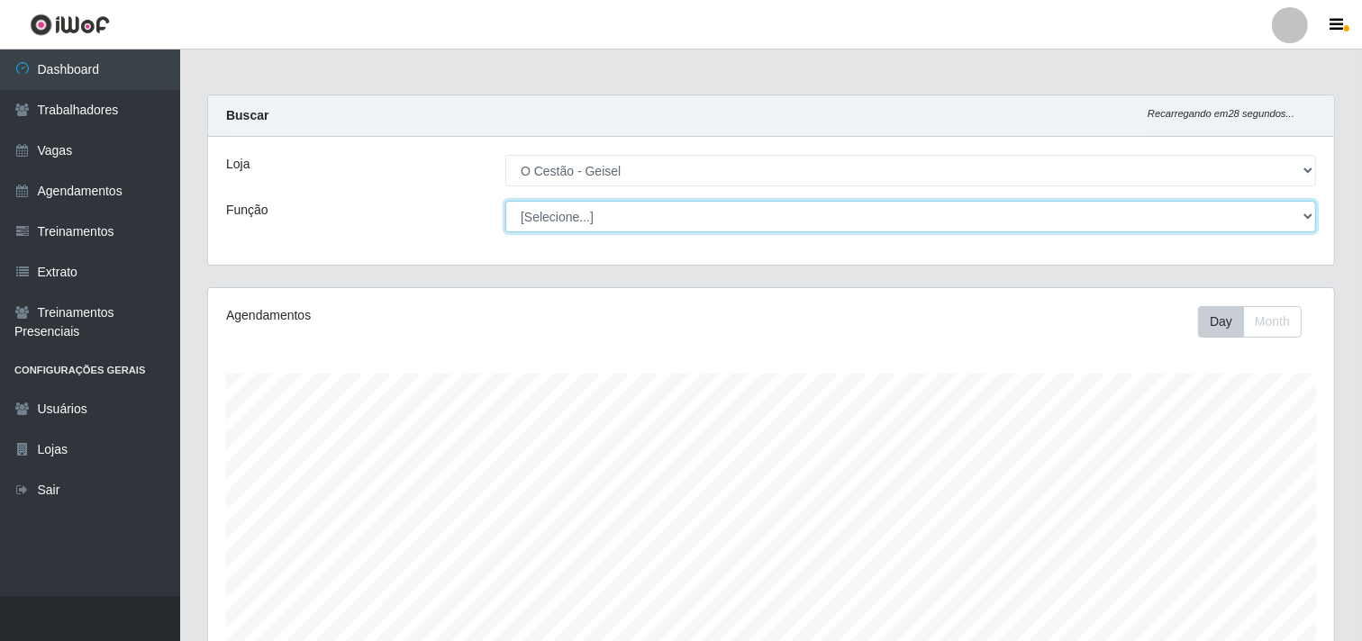
scroll to position [373, 1126]
select select "22"
click at [505, 201] on select "[Selecione...] ASG ASG + ASG ++ Auxiliar de Estoque Auxiliar de Estoque + Auxil…" at bounding box center [910, 217] width 811 height 32
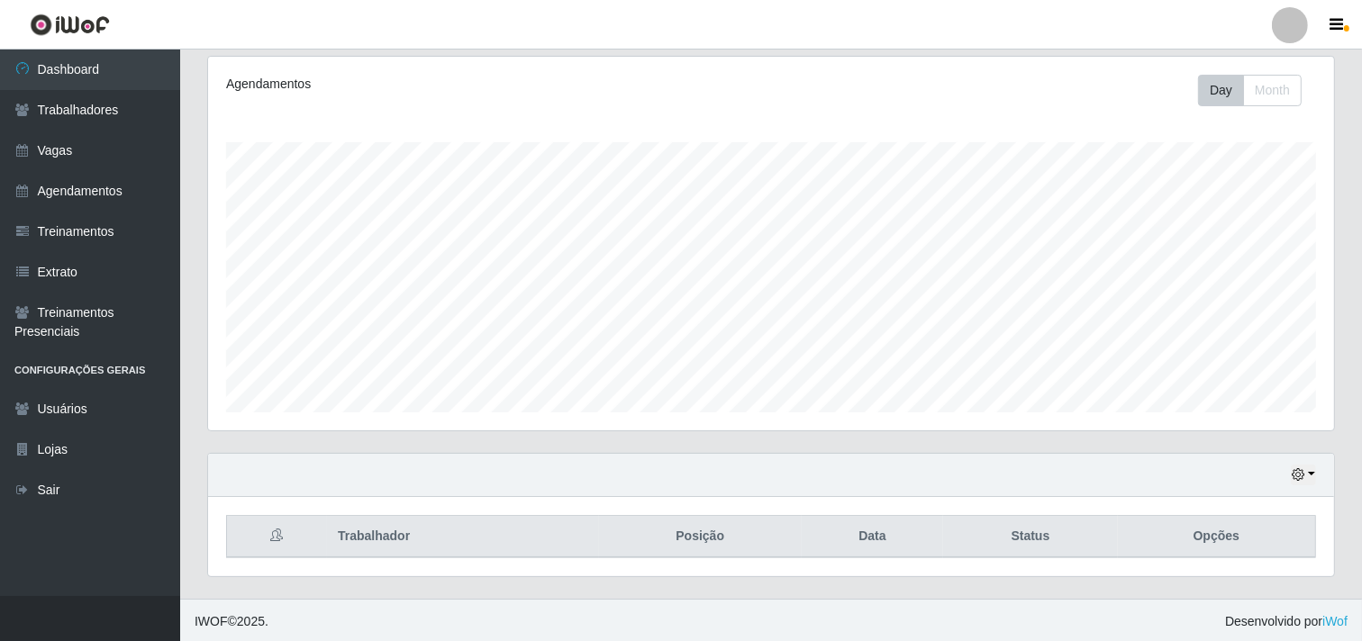
scroll to position [234, 0]
click at [1302, 478] on icon "button" at bounding box center [1297, 472] width 13 height 13
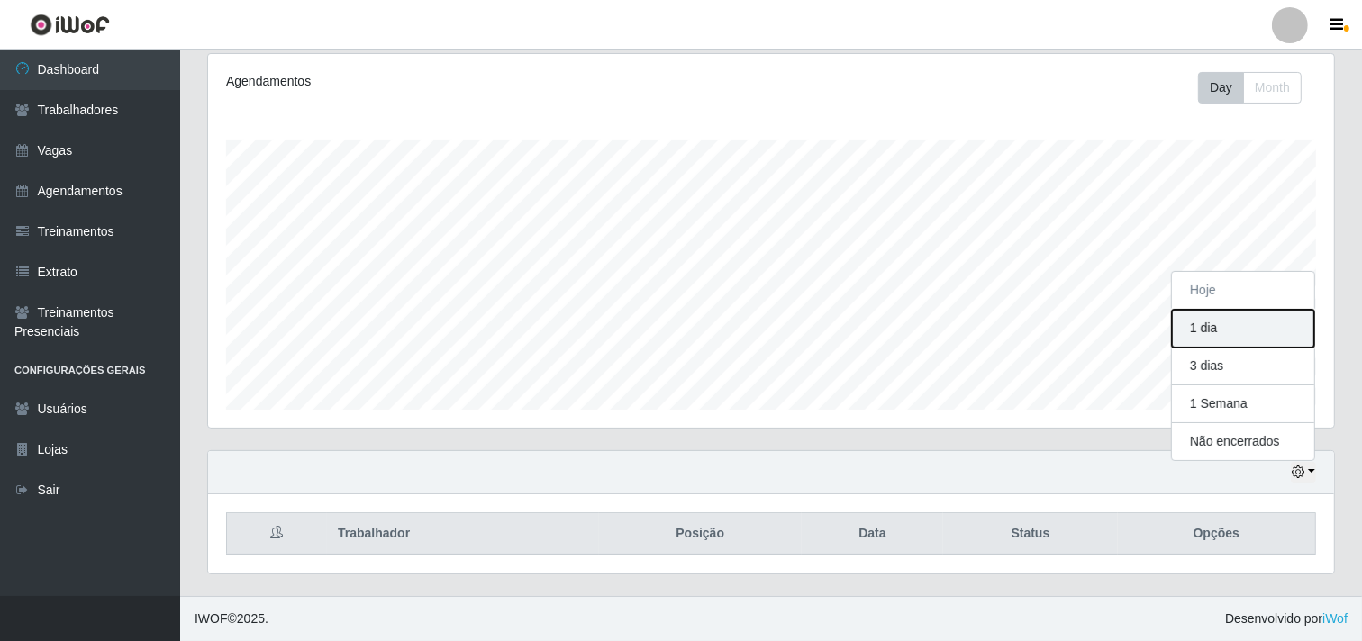
click at [1255, 331] on button "1 dia" at bounding box center [1243, 329] width 142 height 38
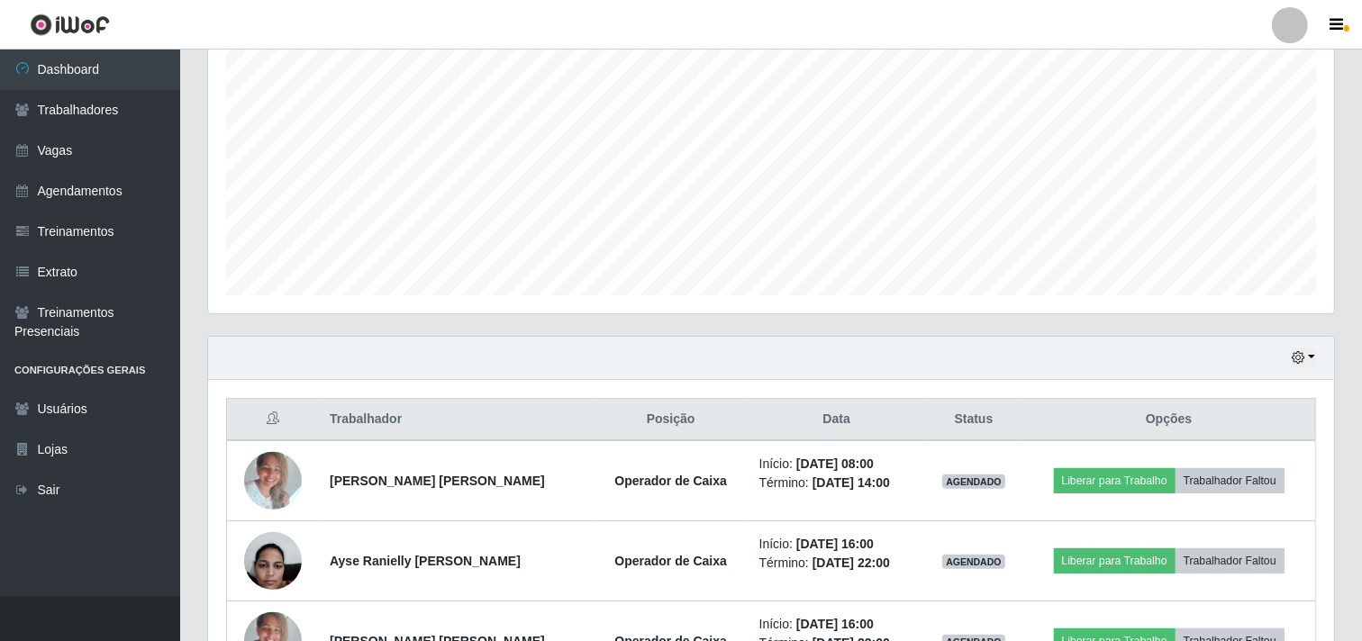
scroll to position [475, 0]
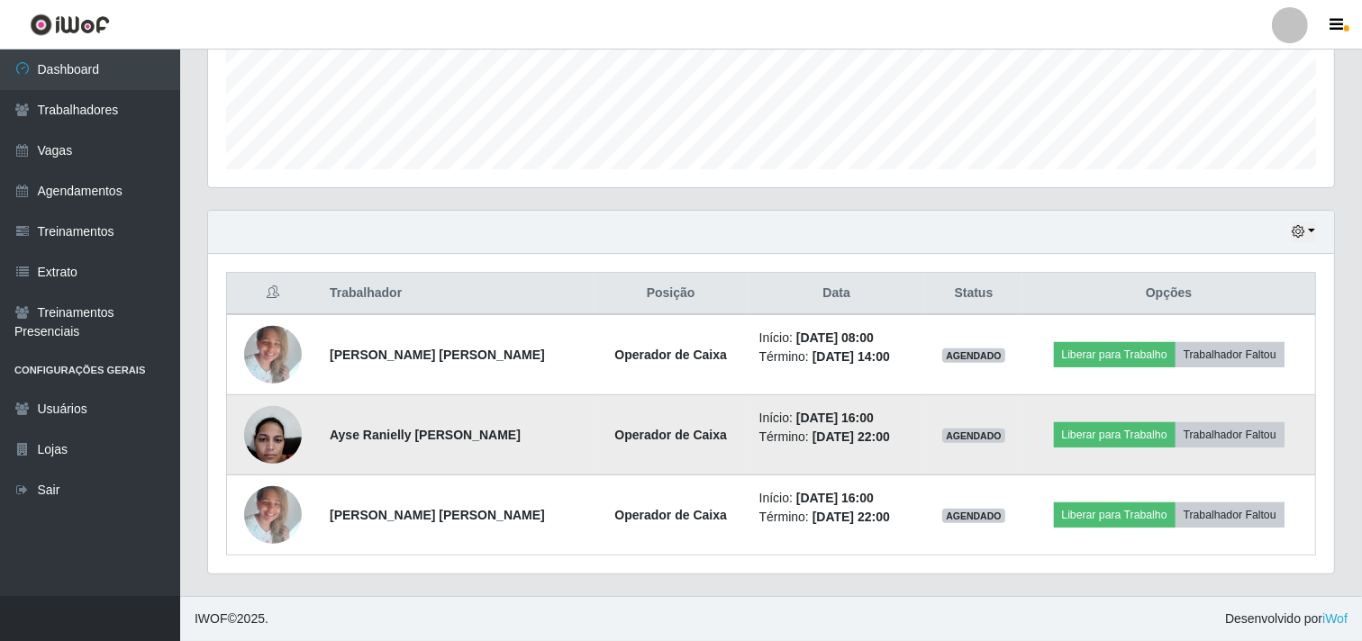
click at [284, 421] on img at bounding box center [273, 434] width 58 height 77
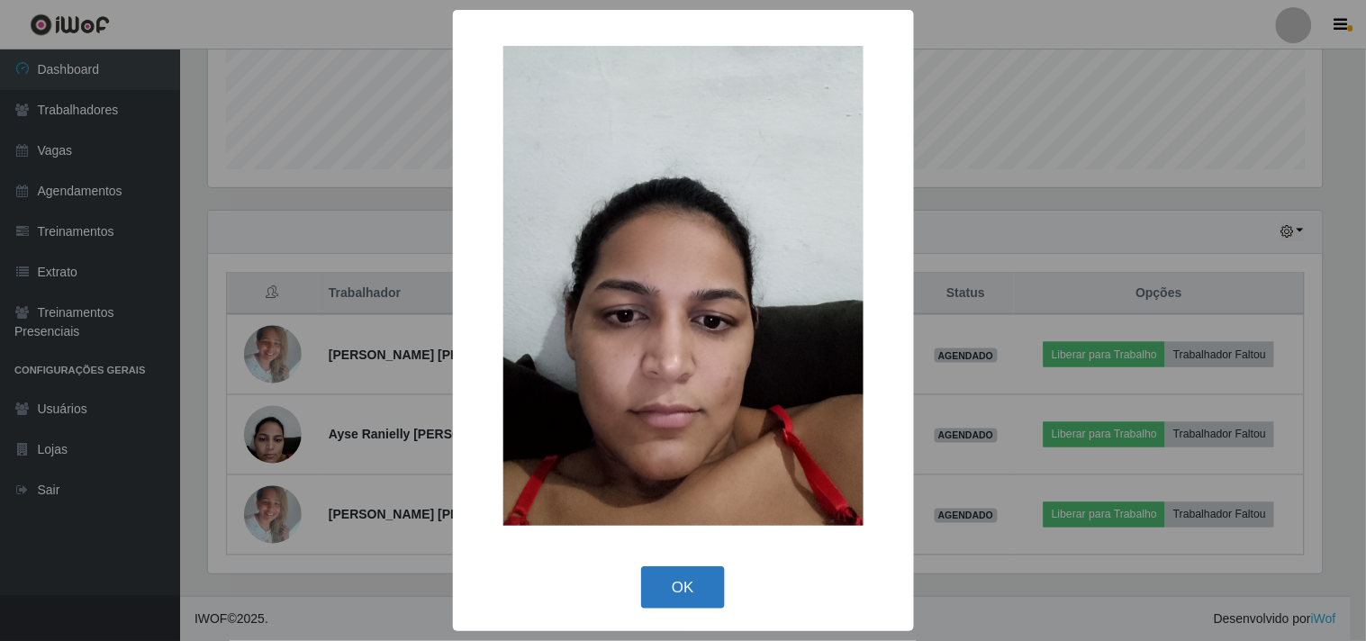
click at [705, 579] on button "OK" at bounding box center [683, 587] width 84 height 42
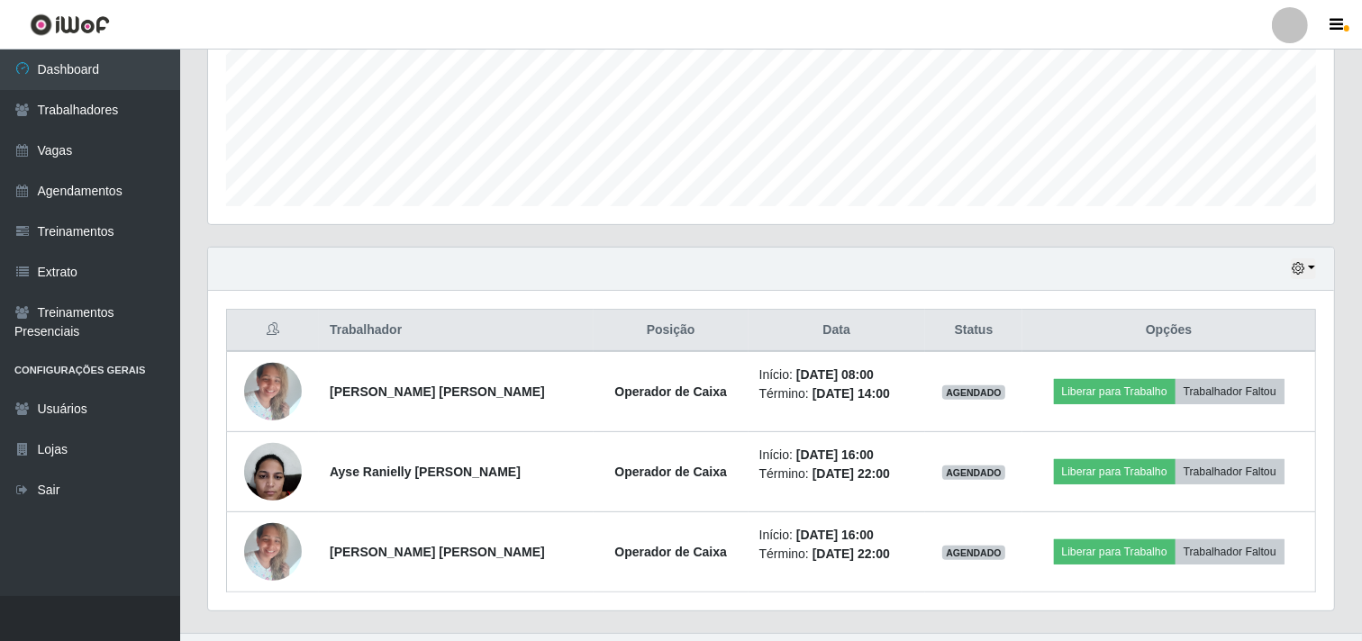
scroll to position [475, 0]
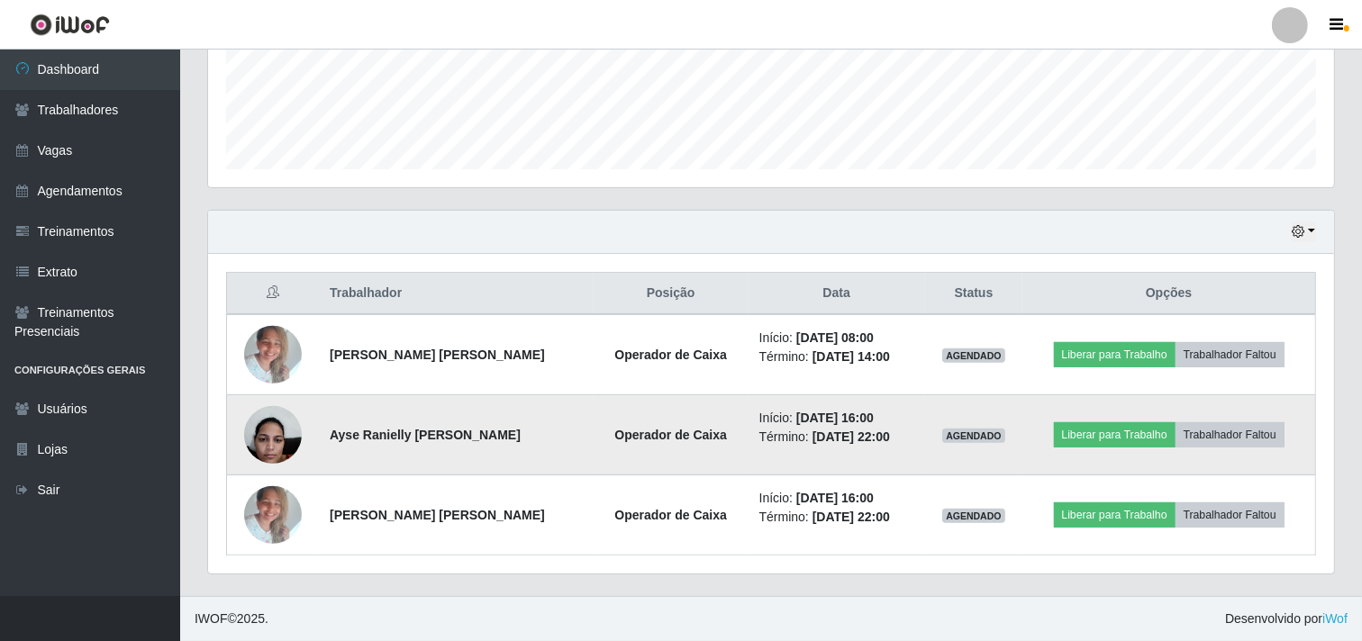
click at [283, 440] on img at bounding box center [273, 434] width 58 height 77
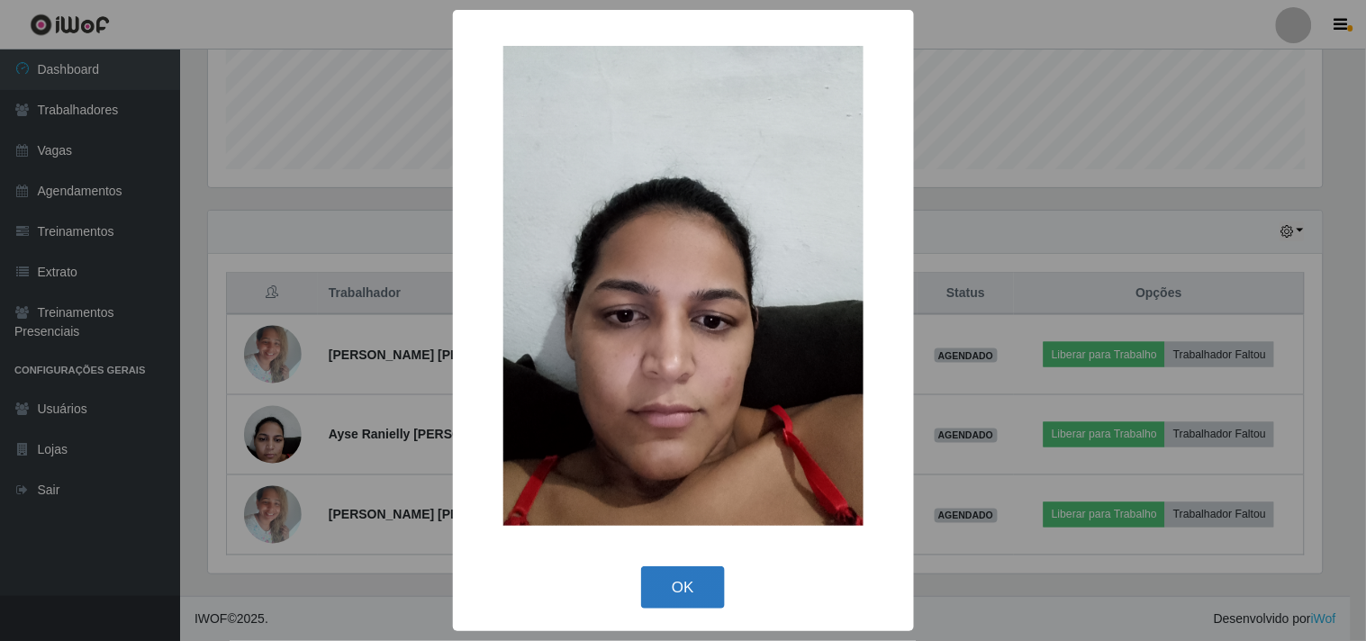
click at [669, 590] on button "OK" at bounding box center [683, 587] width 84 height 42
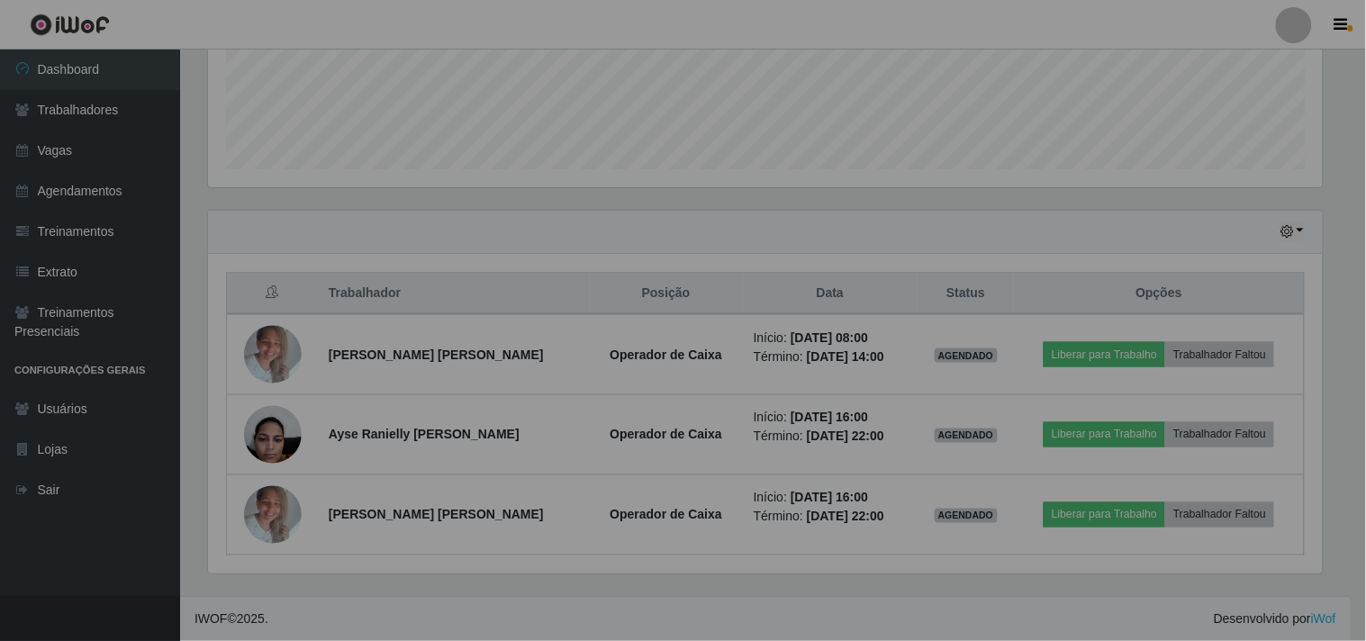
scroll to position [373, 1126]
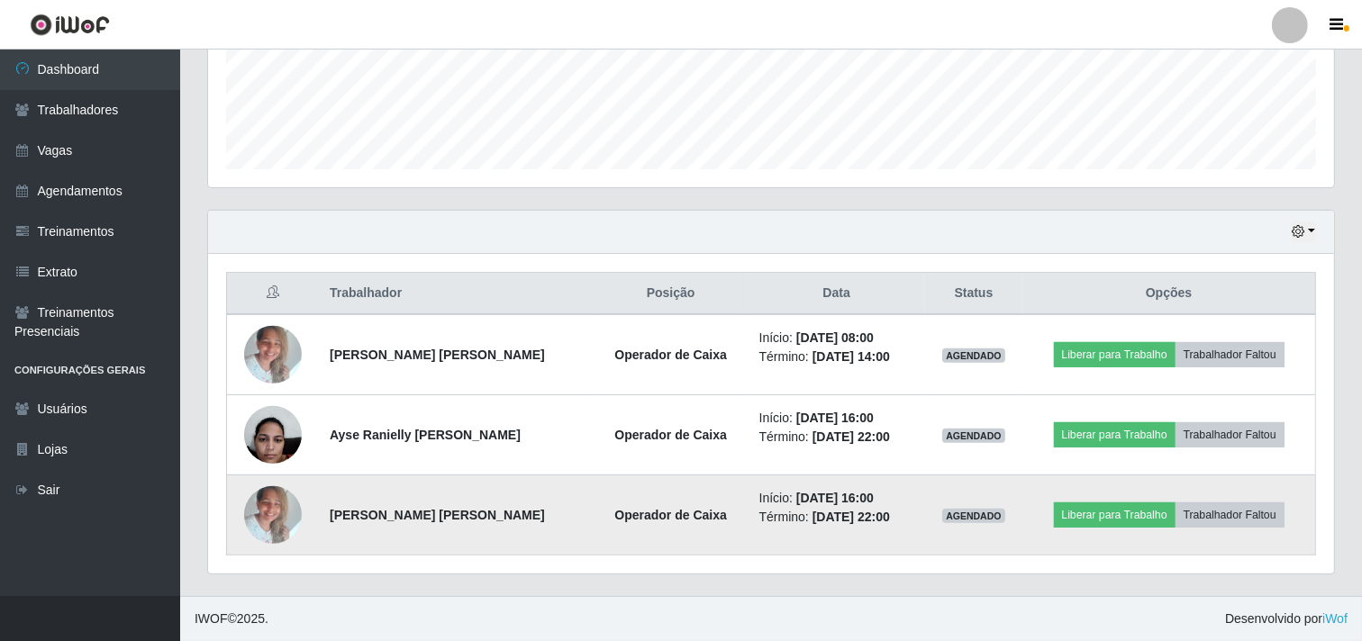
click at [256, 507] on img at bounding box center [273, 514] width 58 height 77
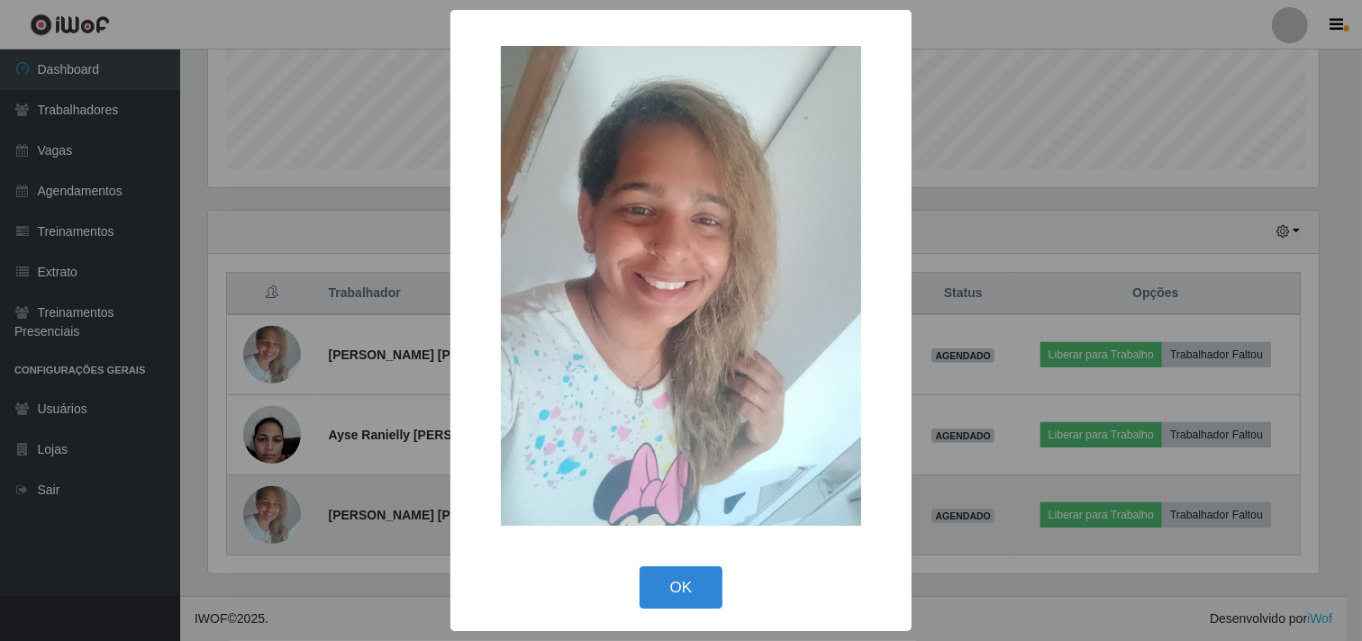
scroll to position [373, 1114]
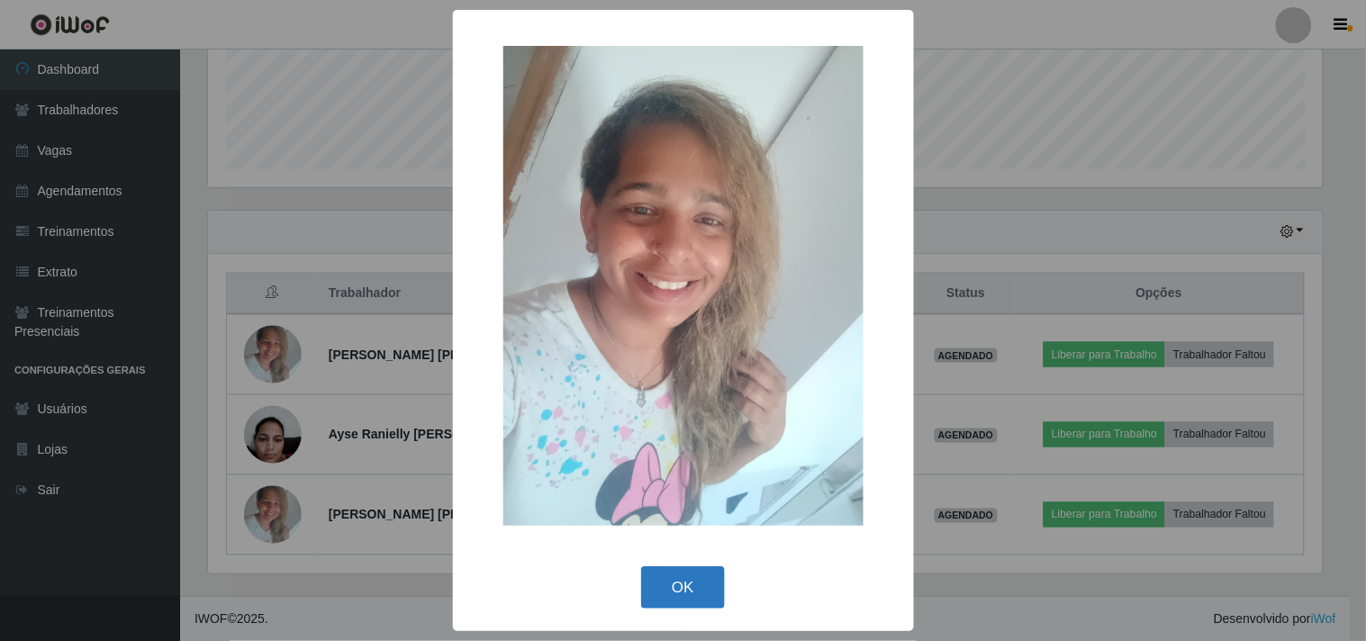
click at [691, 576] on button "OK" at bounding box center [683, 587] width 84 height 42
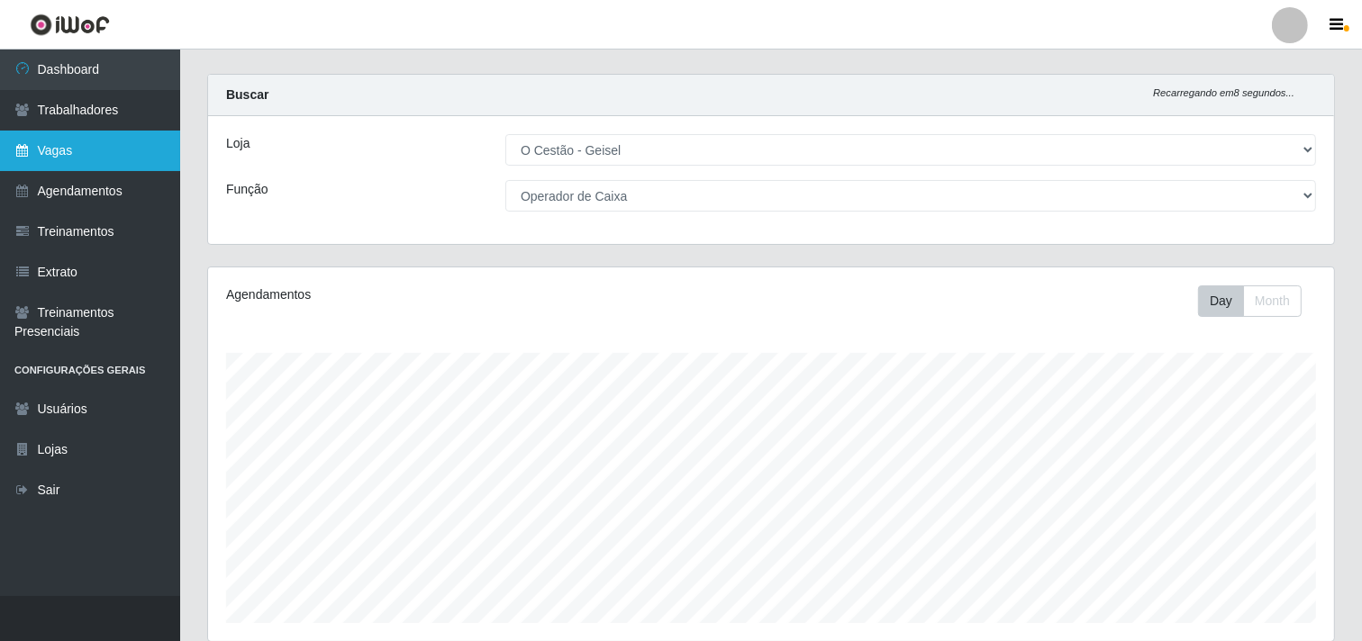
scroll to position [0, 0]
